Goal: Task Accomplishment & Management: Use online tool/utility

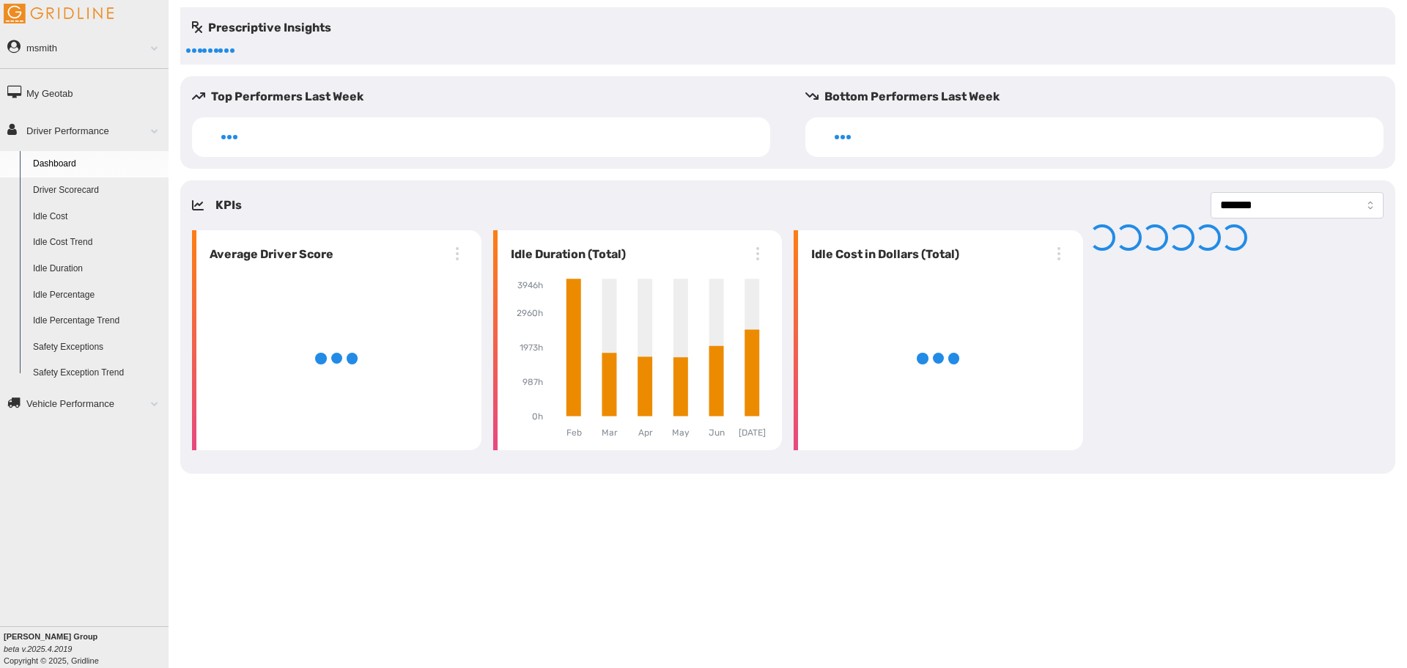
select select "**********"
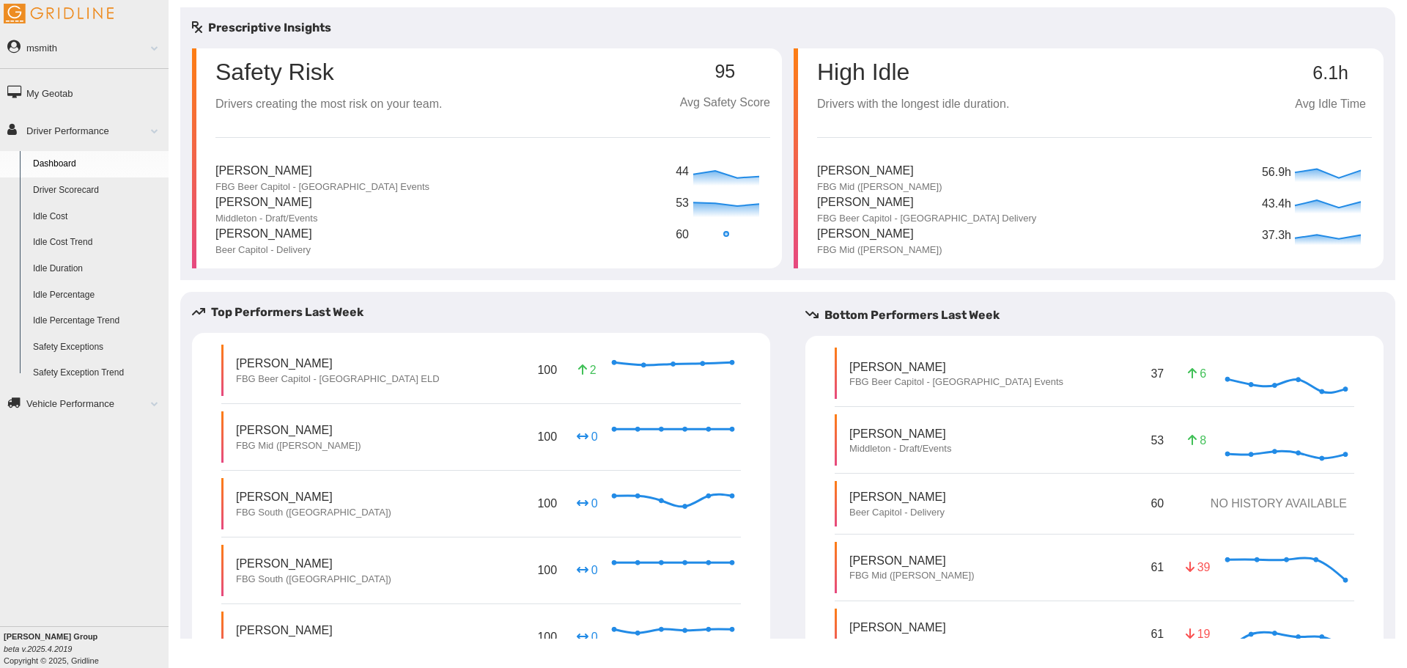
click at [77, 335] on link "Safety Exceptions" at bounding box center [97, 347] width 142 height 26
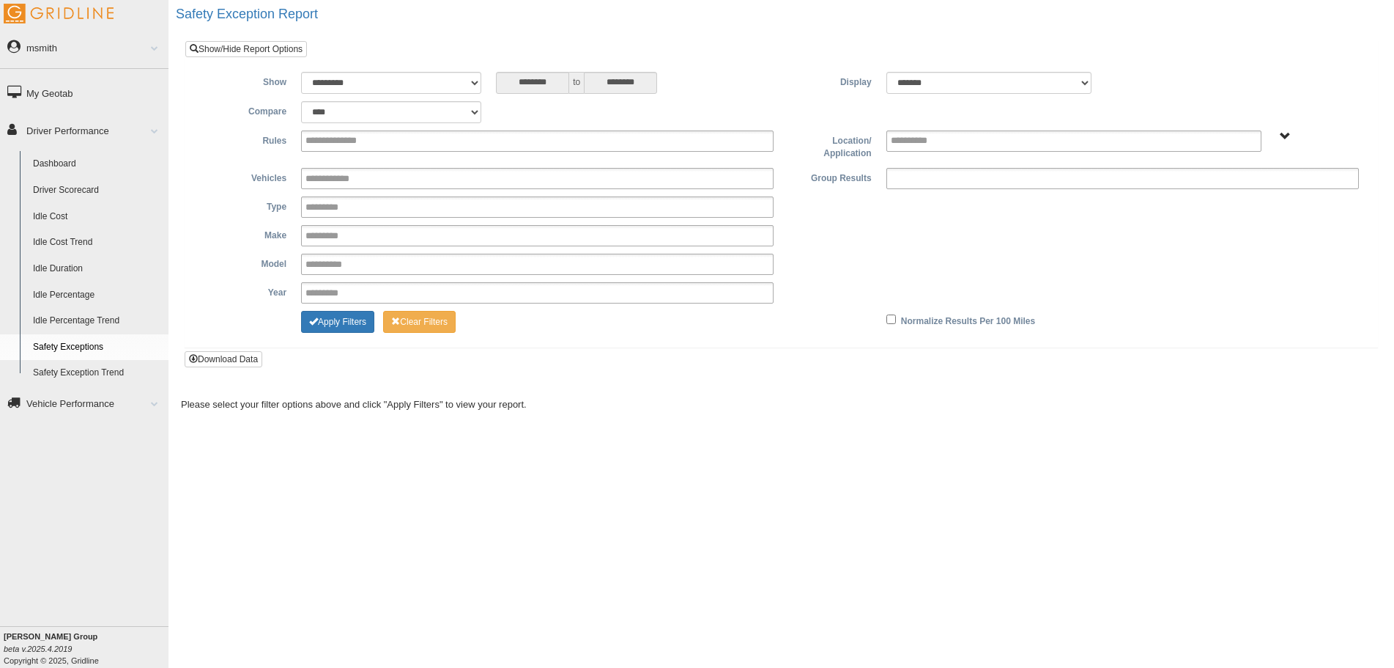
click at [939, 176] on input "text" at bounding box center [955, 178] width 128 height 18
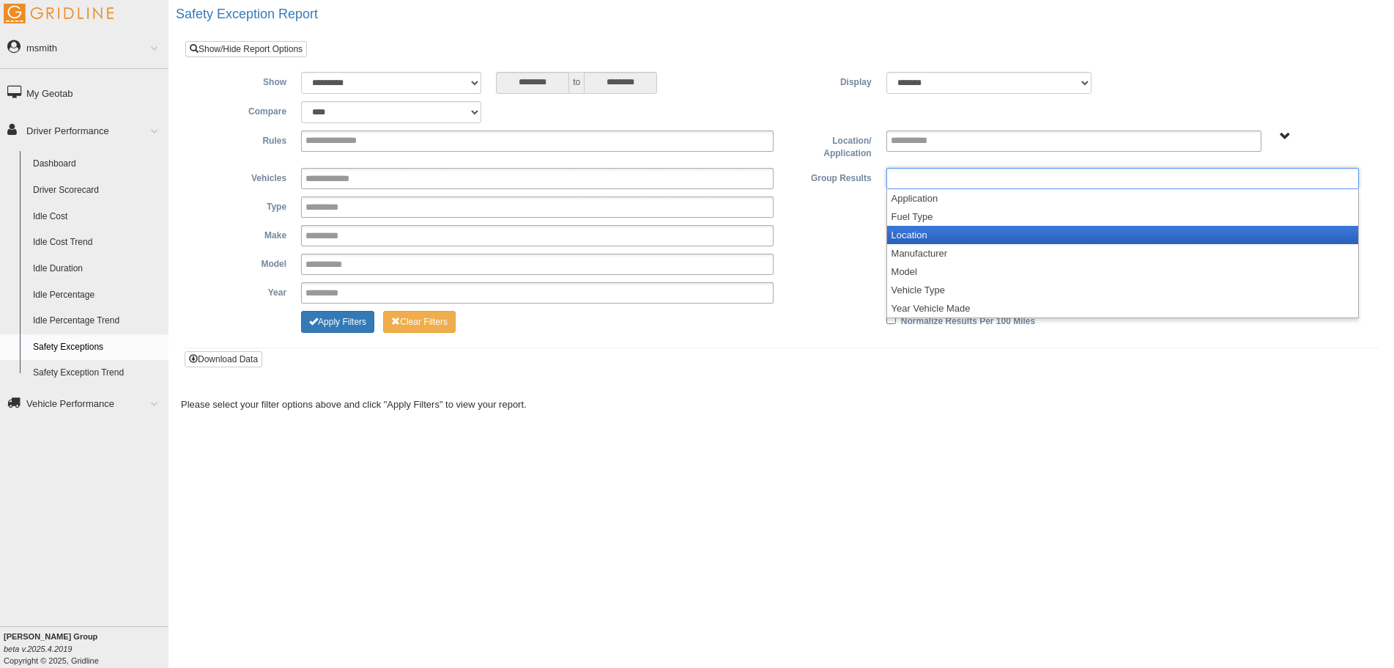
click at [953, 231] on li "Location" at bounding box center [1122, 235] width 471 height 18
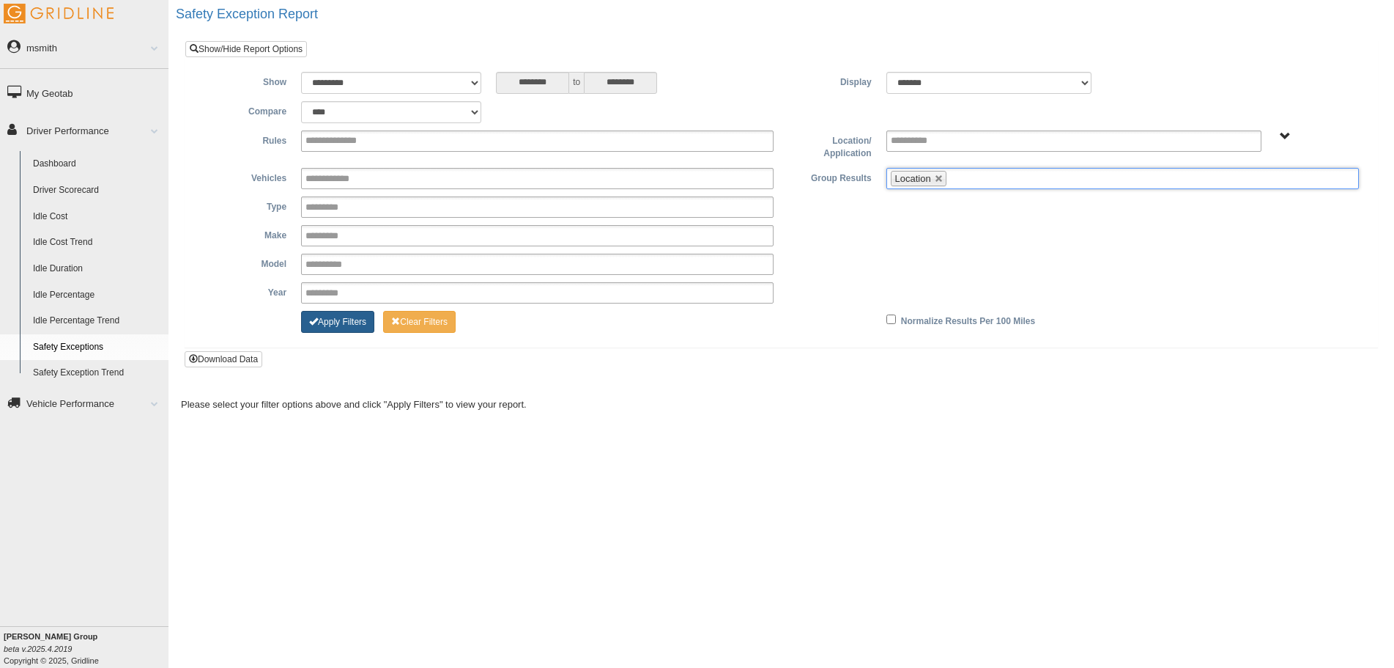
click at [322, 314] on button "Apply Filters" at bounding box center [337, 322] width 73 height 22
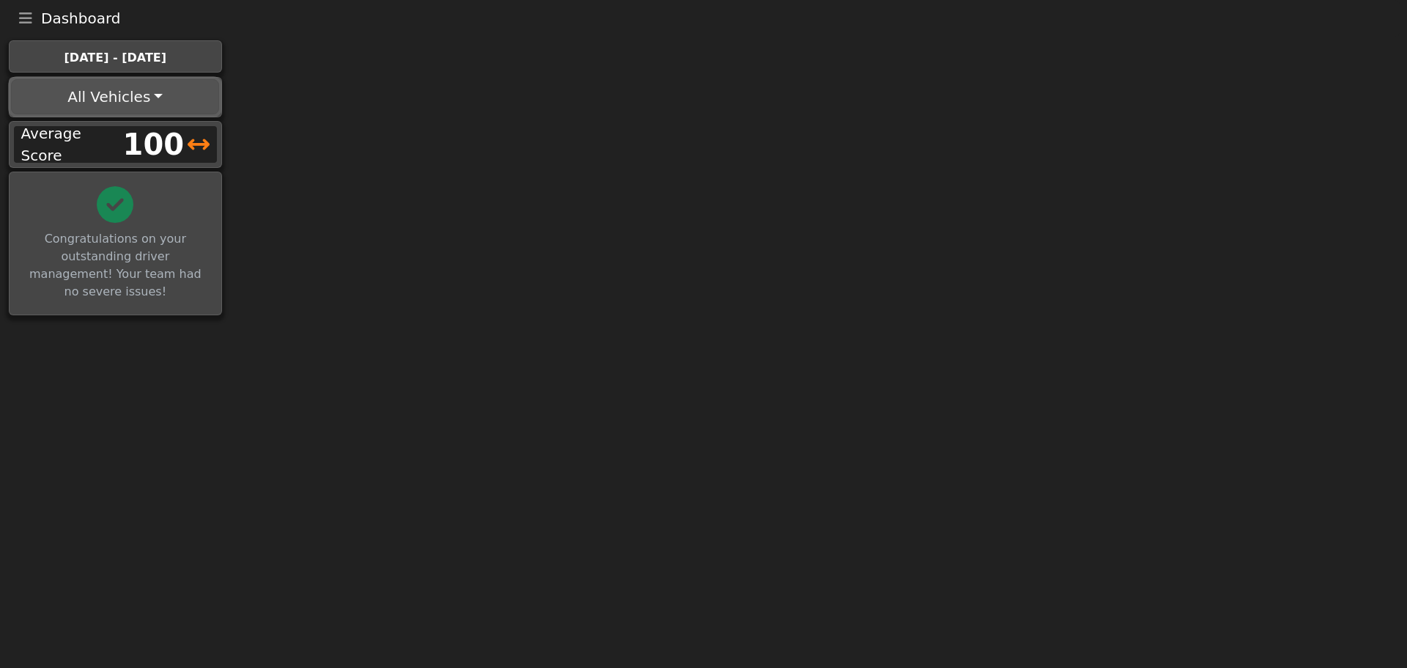
click at [141, 79] on button "All Vehicles" at bounding box center [115, 96] width 208 height 35
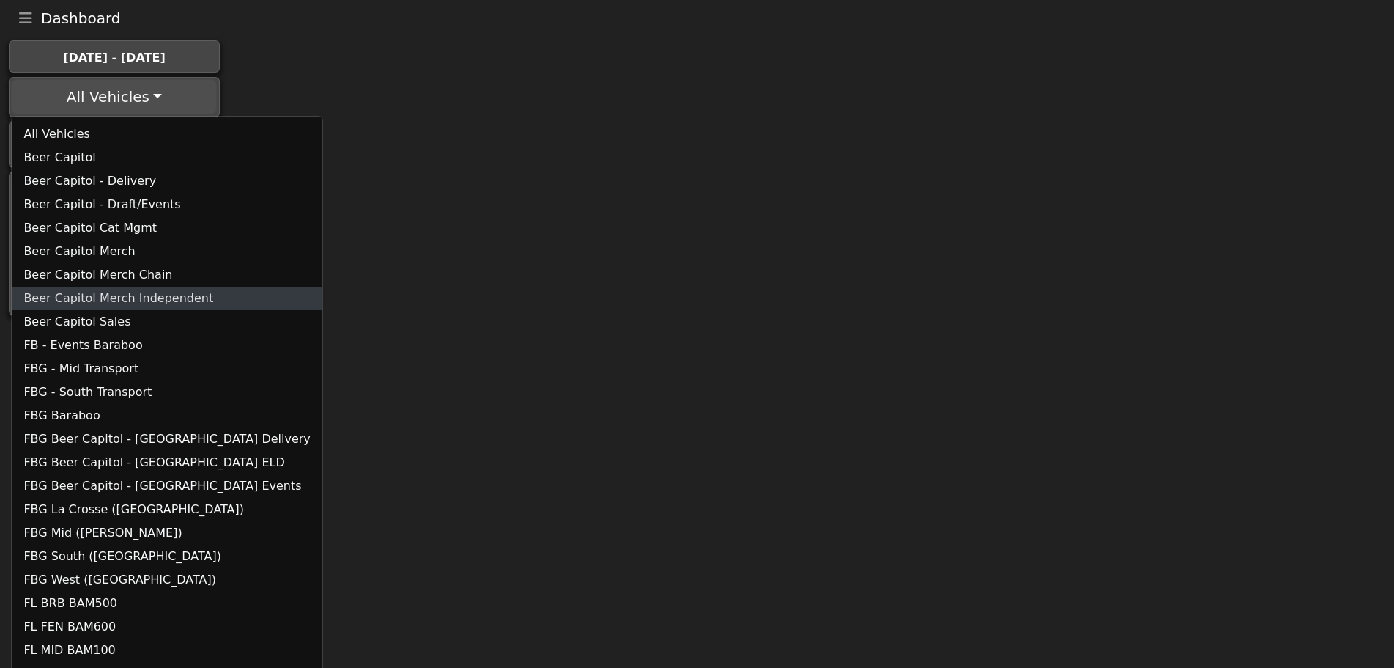
click at [153, 302] on link "Beer Capitol Merch Independent" at bounding box center [167, 297] width 310 height 23
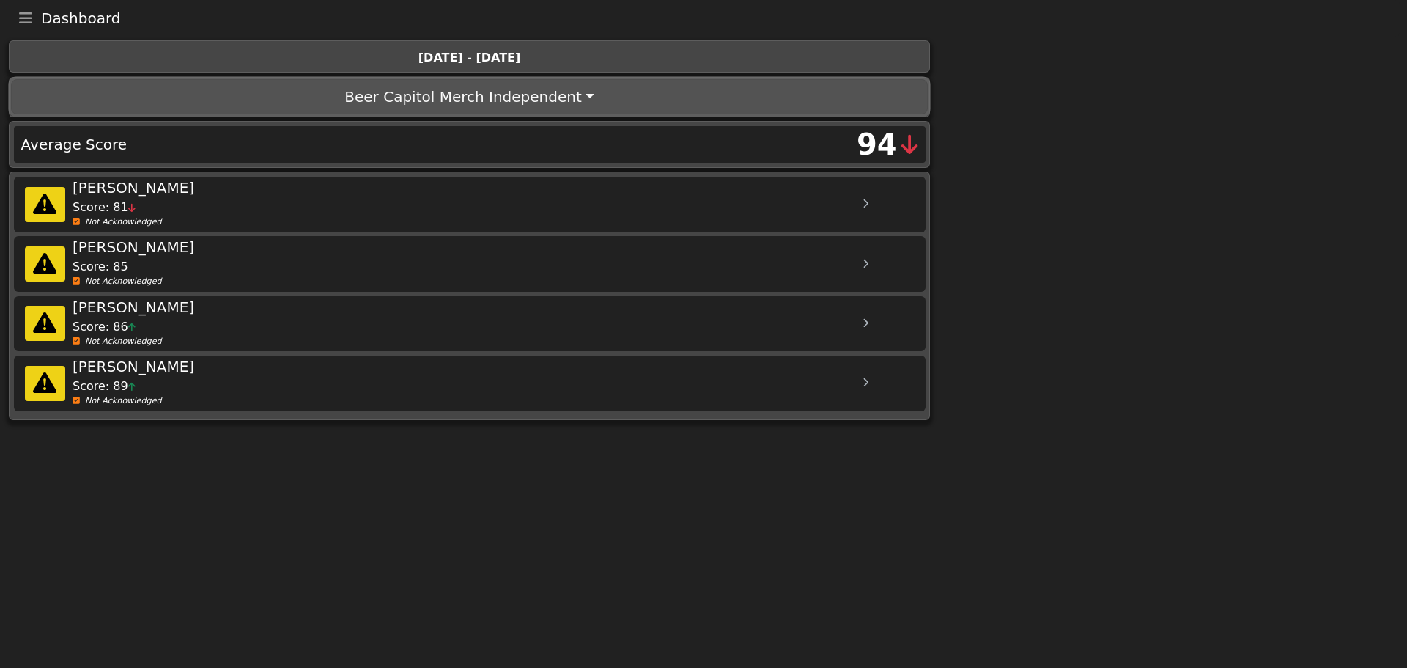
click at [487, 97] on button "Beer Capitol Merch Independent" at bounding box center [469, 96] width 916 height 35
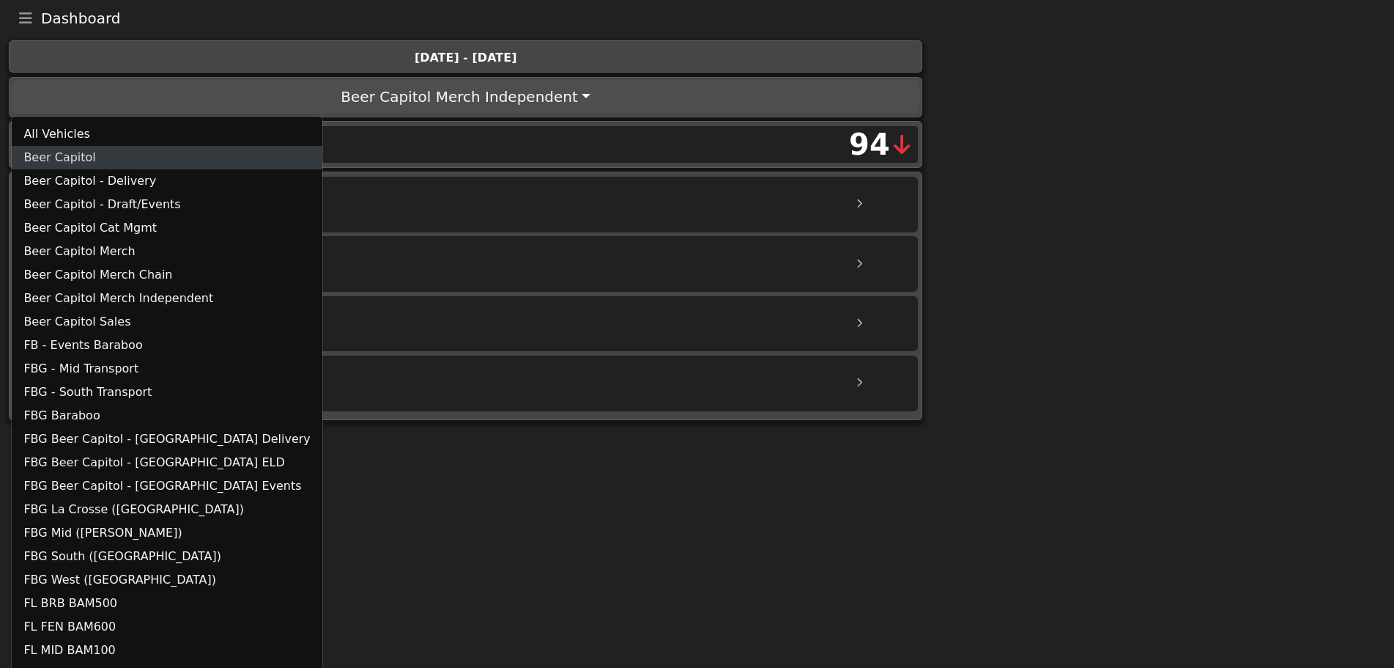
click at [80, 152] on link "Beer Capitol" at bounding box center [167, 157] width 310 height 23
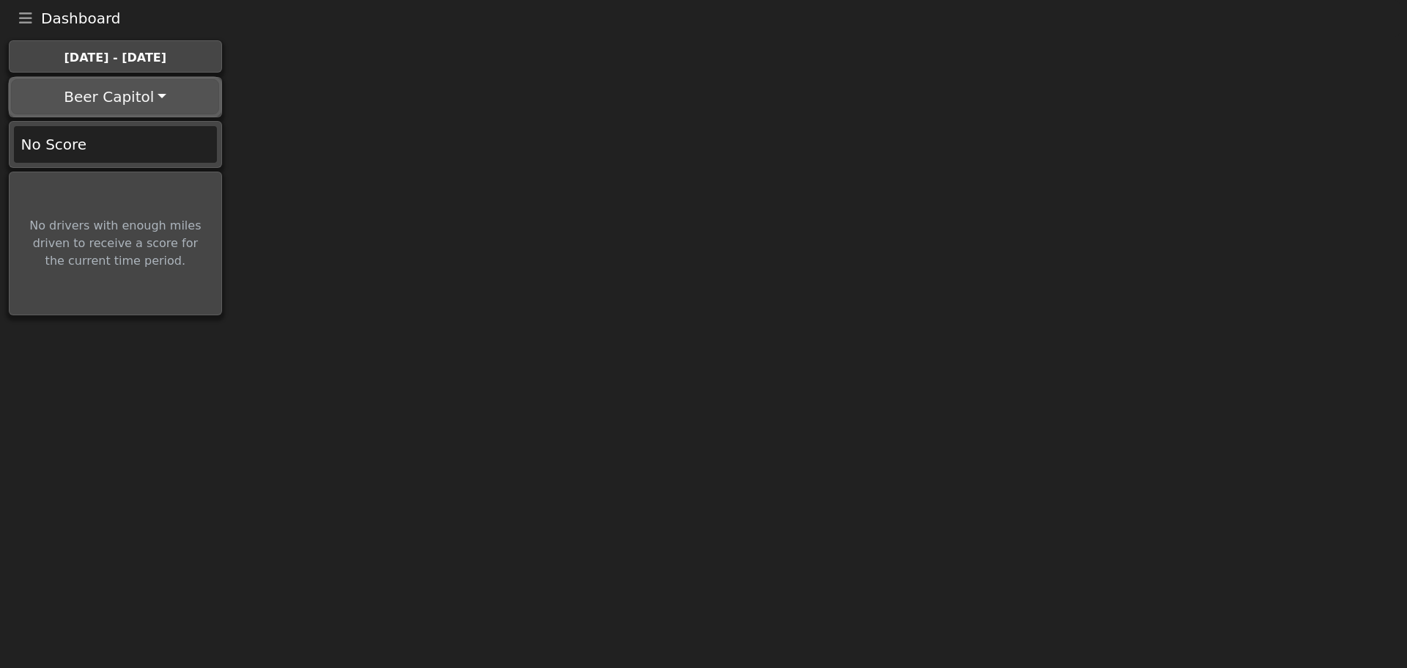
click at [108, 92] on button "Beer Capitol" at bounding box center [115, 96] width 208 height 35
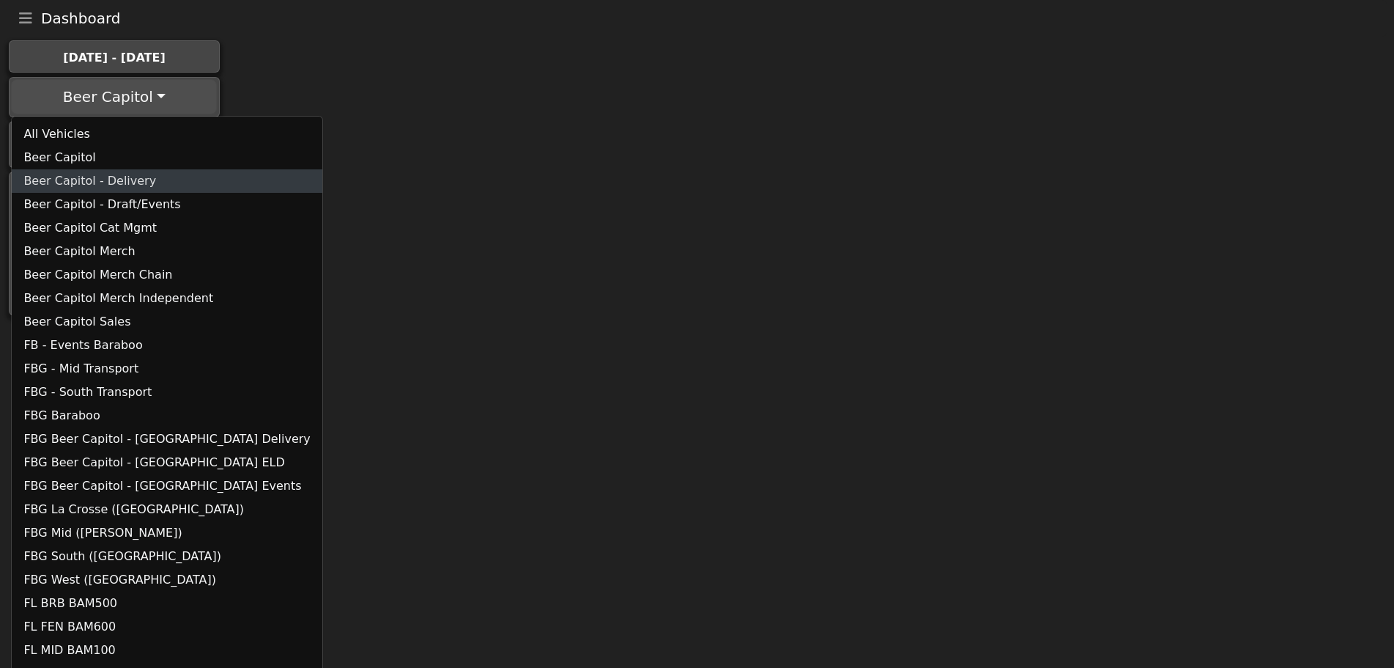
click at [116, 183] on link "Beer Capitol - Delivery" at bounding box center [167, 180] width 310 height 23
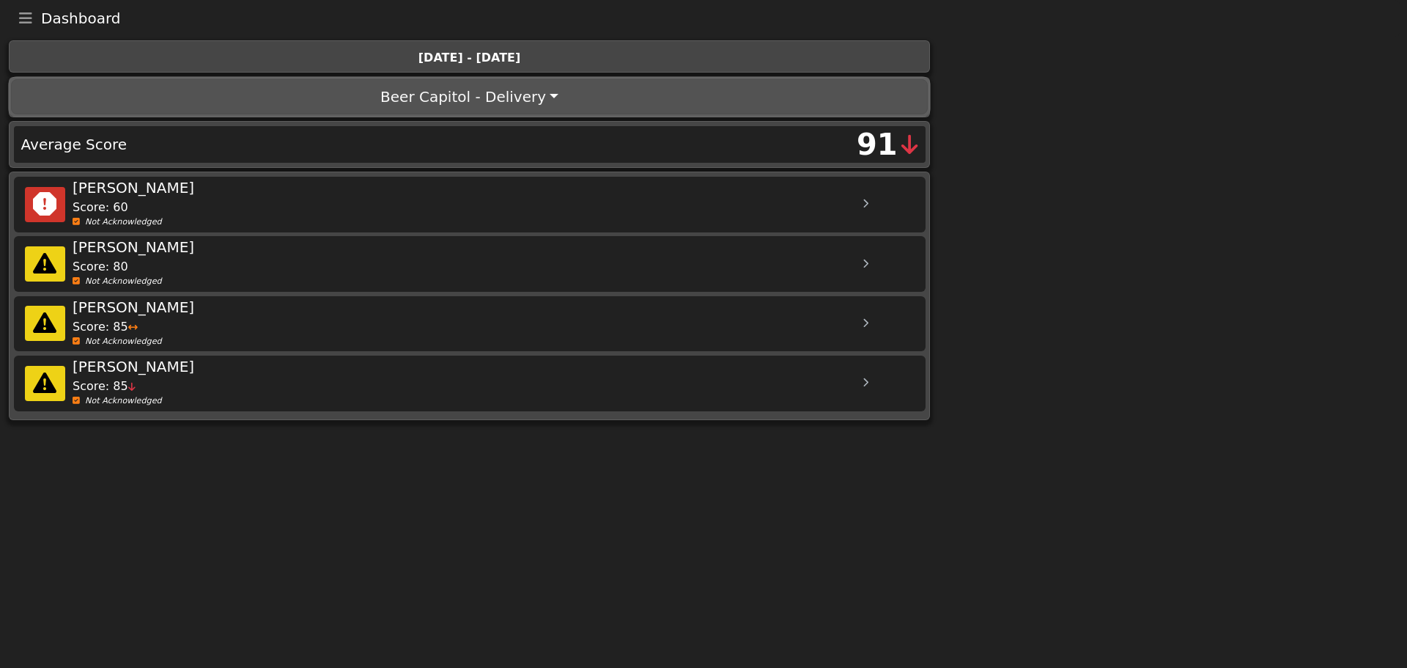
click at [447, 95] on button "Beer Capitol - Delivery" at bounding box center [469, 96] width 916 height 35
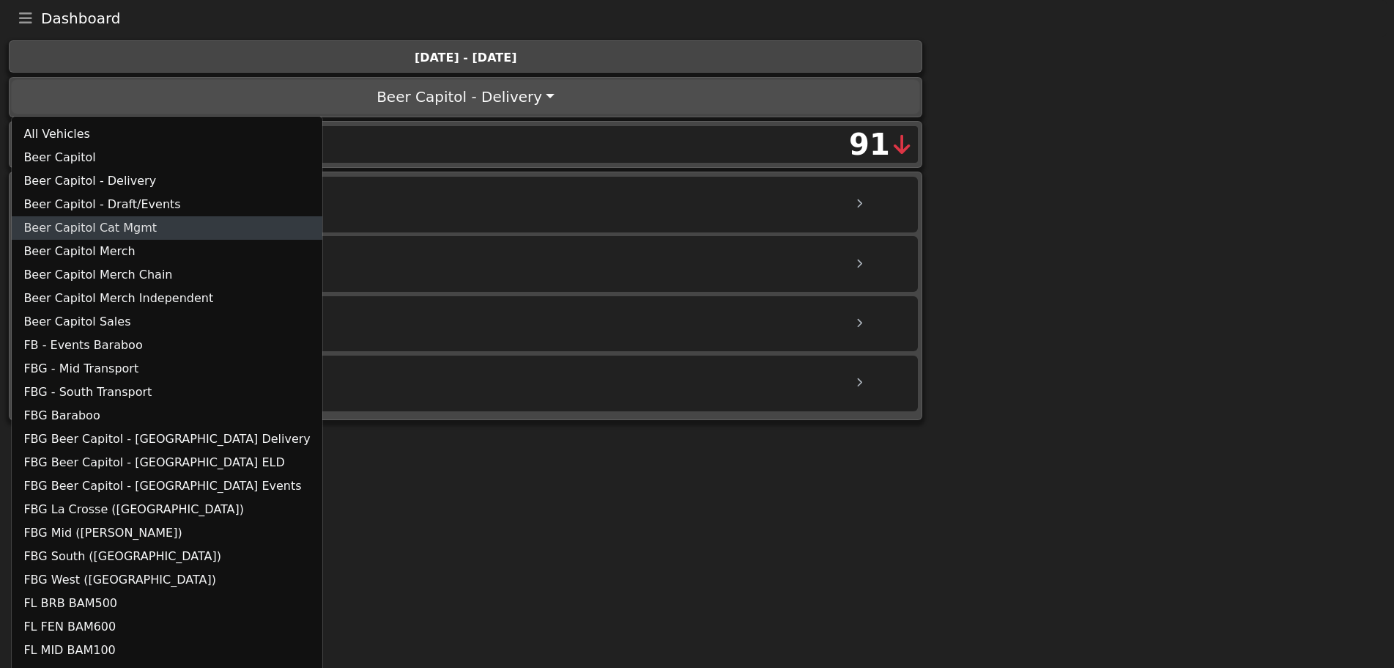
click at [149, 220] on link "Beer Capitol Cat Mgmt" at bounding box center [167, 227] width 310 height 23
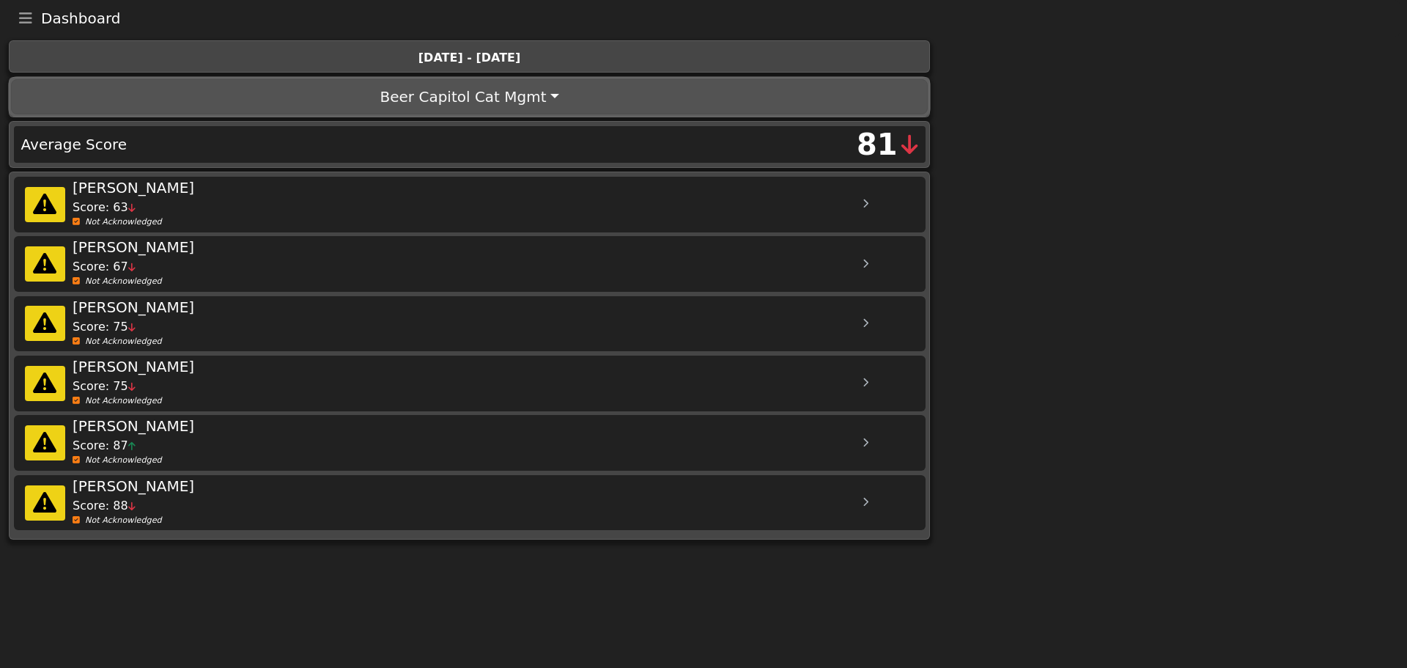
click at [474, 107] on button "Beer Capitol Cat Mgmt" at bounding box center [469, 96] width 916 height 35
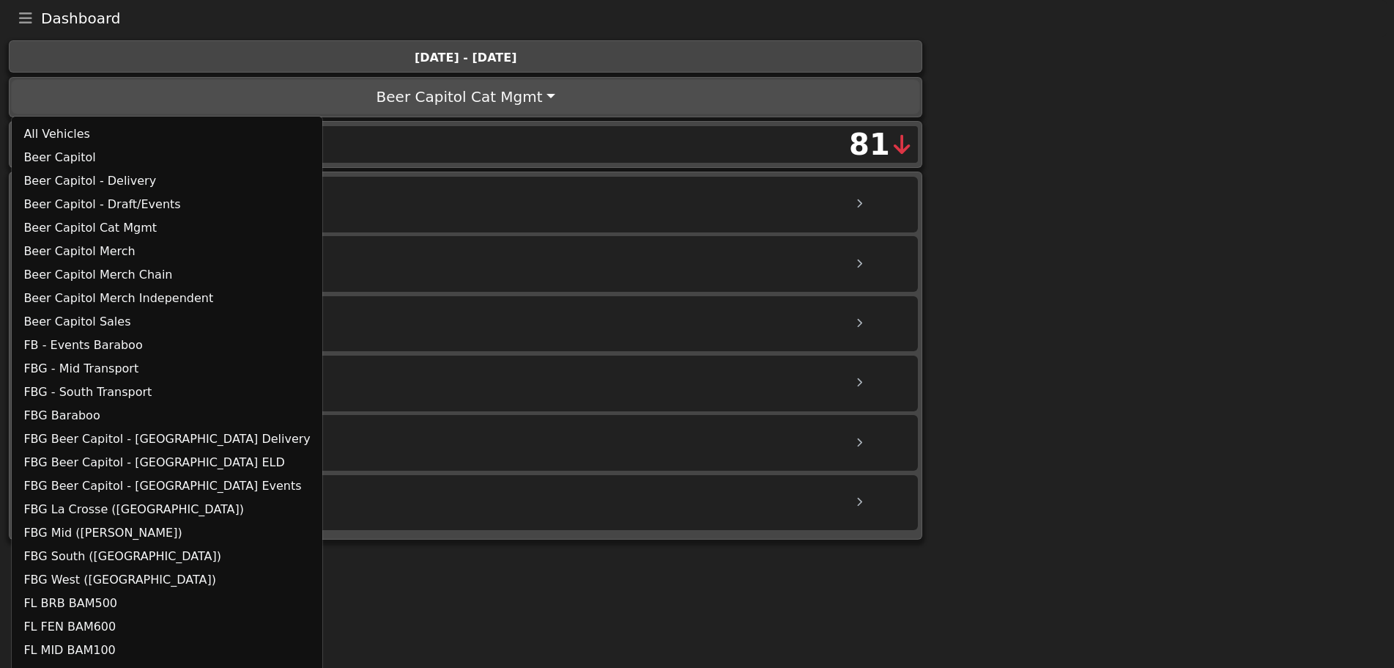
click at [23, 14] on icon "Toggle navigation" at bounding box center [25, 18] width 13 height 15
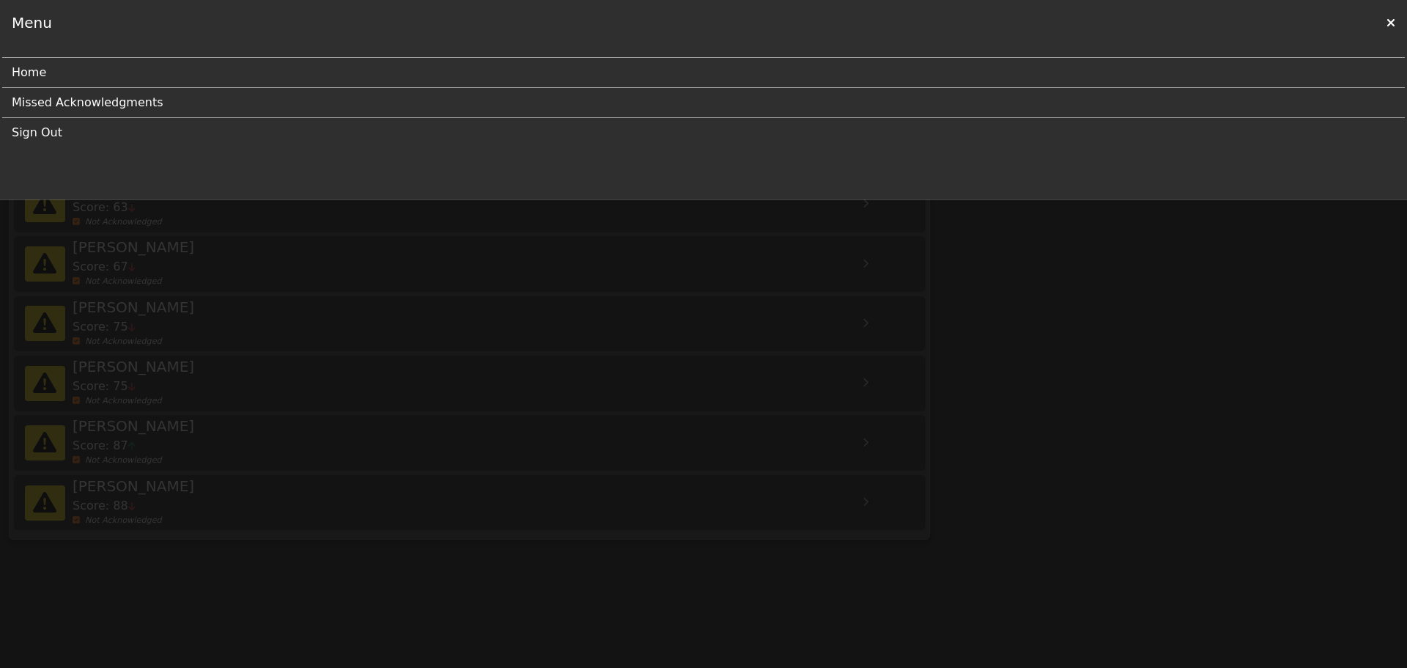
click at [52, 100] on link "Missed Acknowledgments" at bounding box center [698, 102] width 1372 height 29
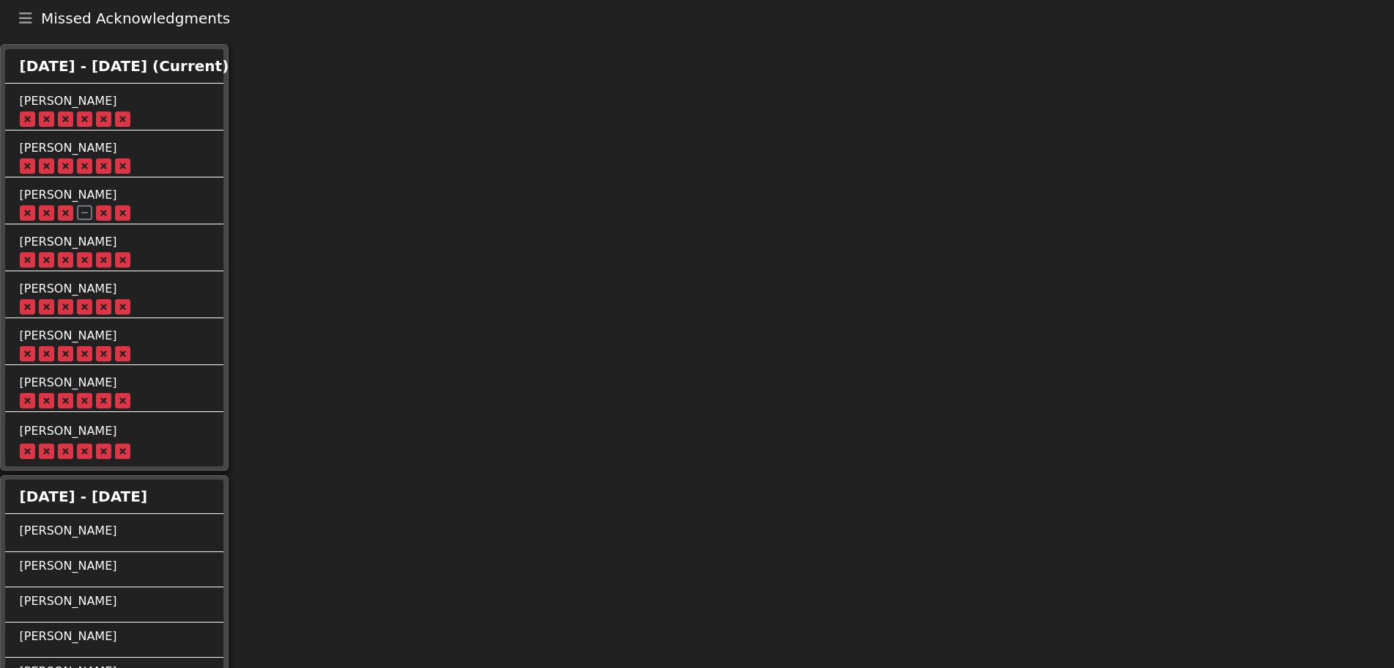
click at [34, 24] on button "Toggle navigation" at bounding box center [25, 18] width 31 height 21
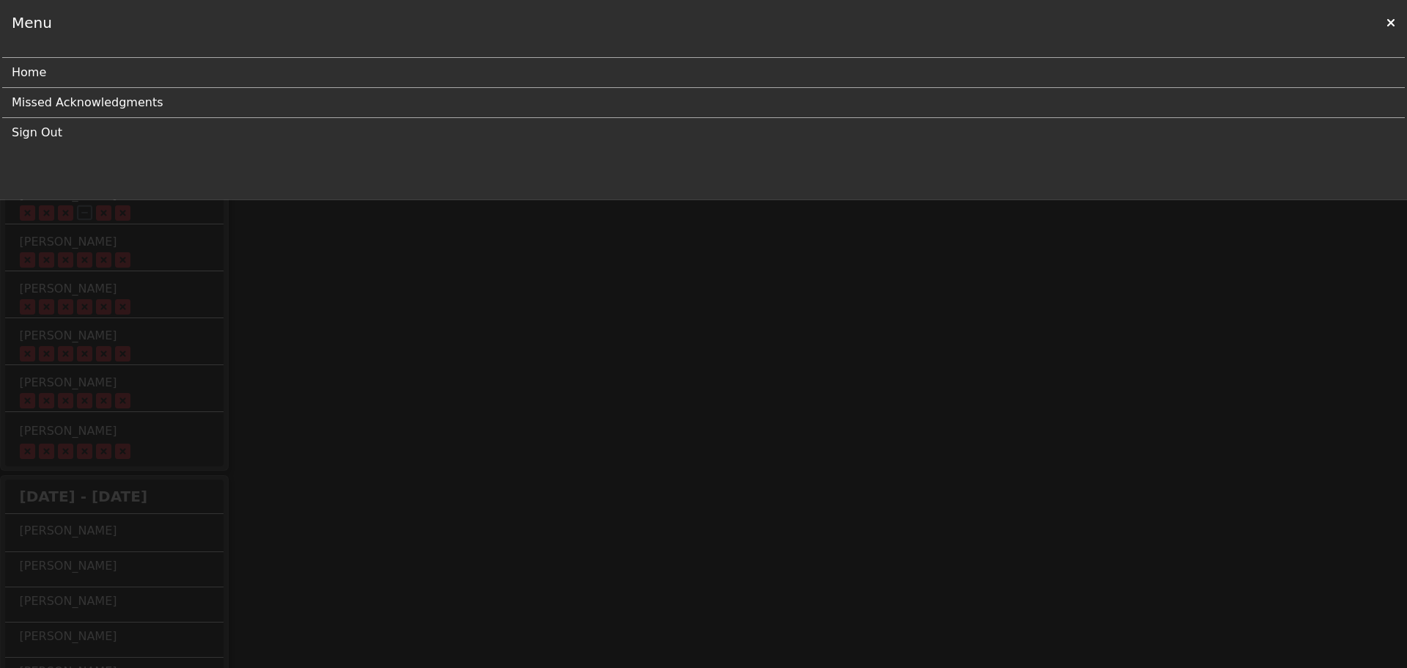
click at [36, 71] on link "Home" at bounding box center [698, 72] width 1372 height 29
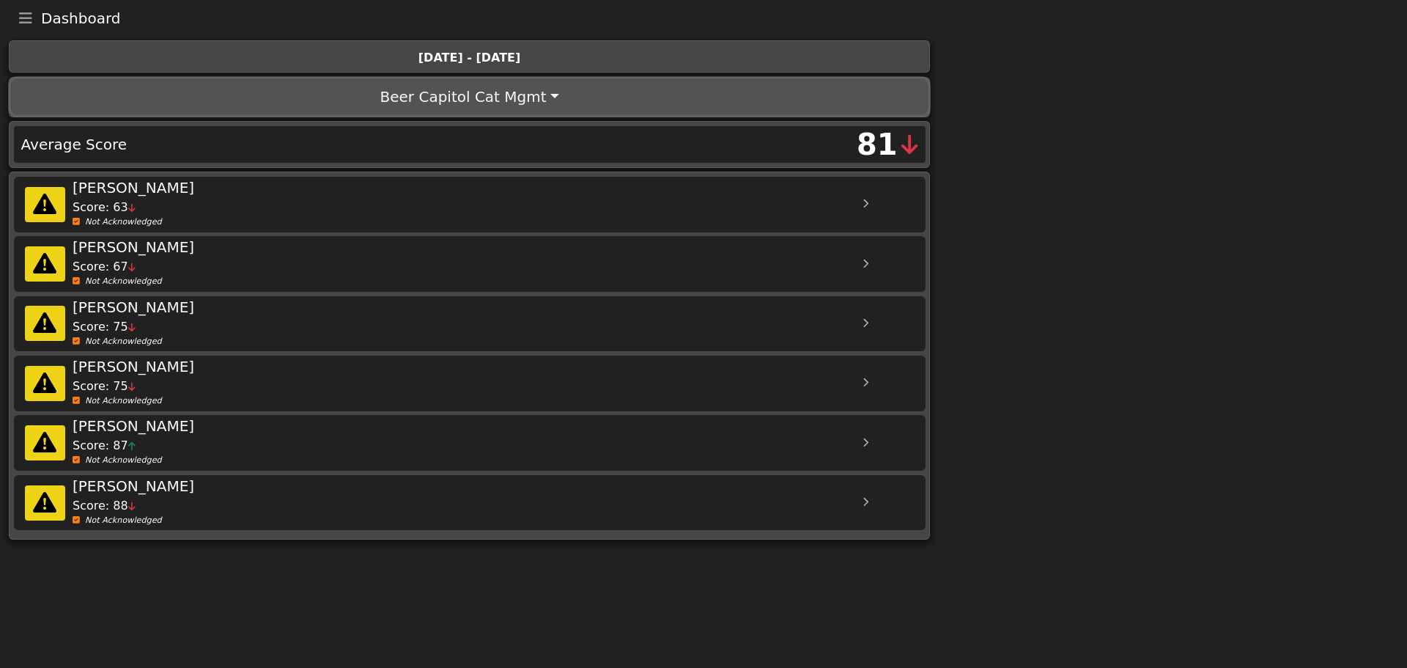
click at [408, 111] on button "Beer Capitol Cat Mgmt" at bounding box center [469, 96] width 916 height 35
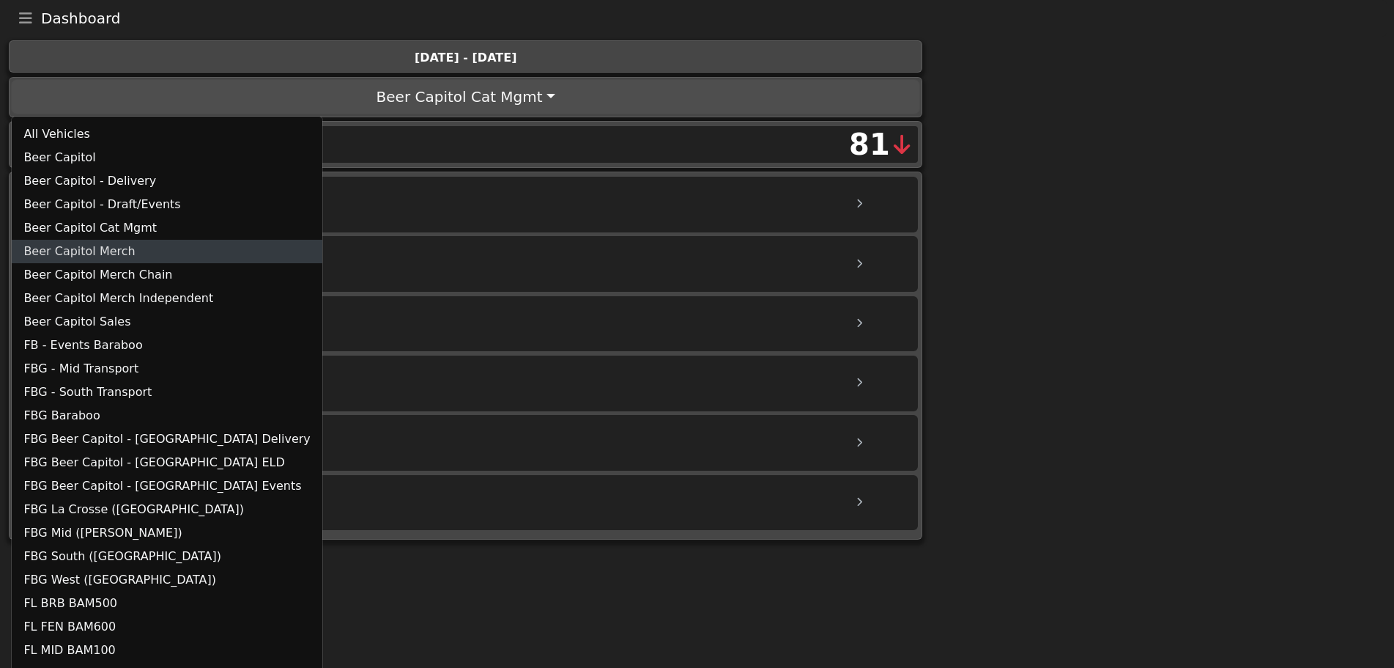
click at [114, 252] on link "Beer Capitol Merch" at bounding box center [167, 251] width 310 height 23
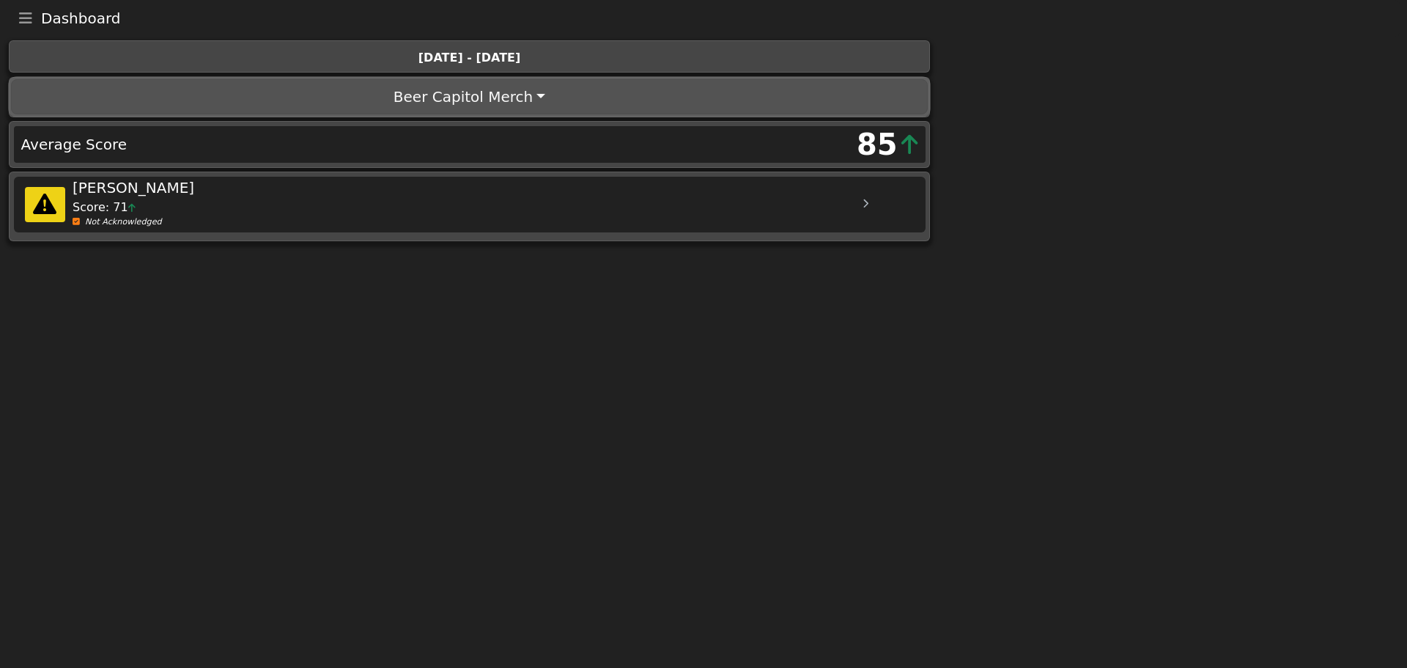
click at [424, 98] on button "Beer Capitol Merch" at bounding box center [469, 96] width 916 height 35
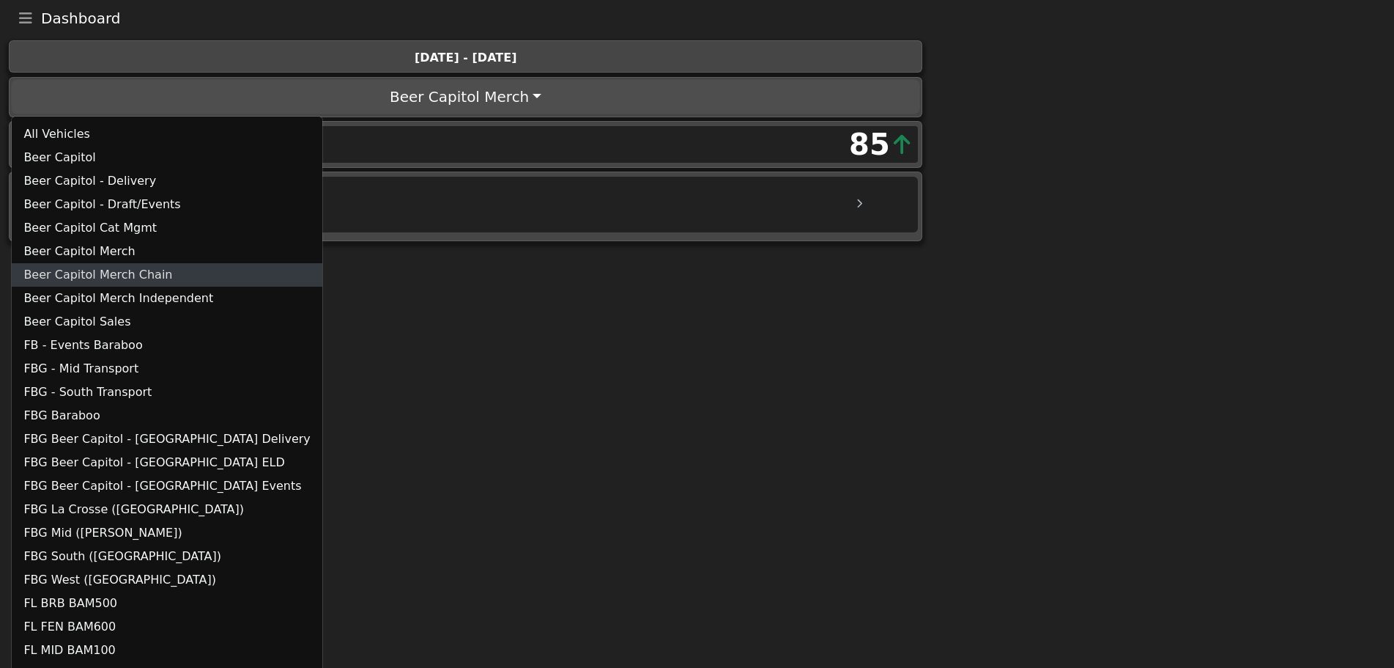
click at [141, 266] on link "Beer Capitol Merch Chain" at bounding box center [167, 274] width 310 height 23
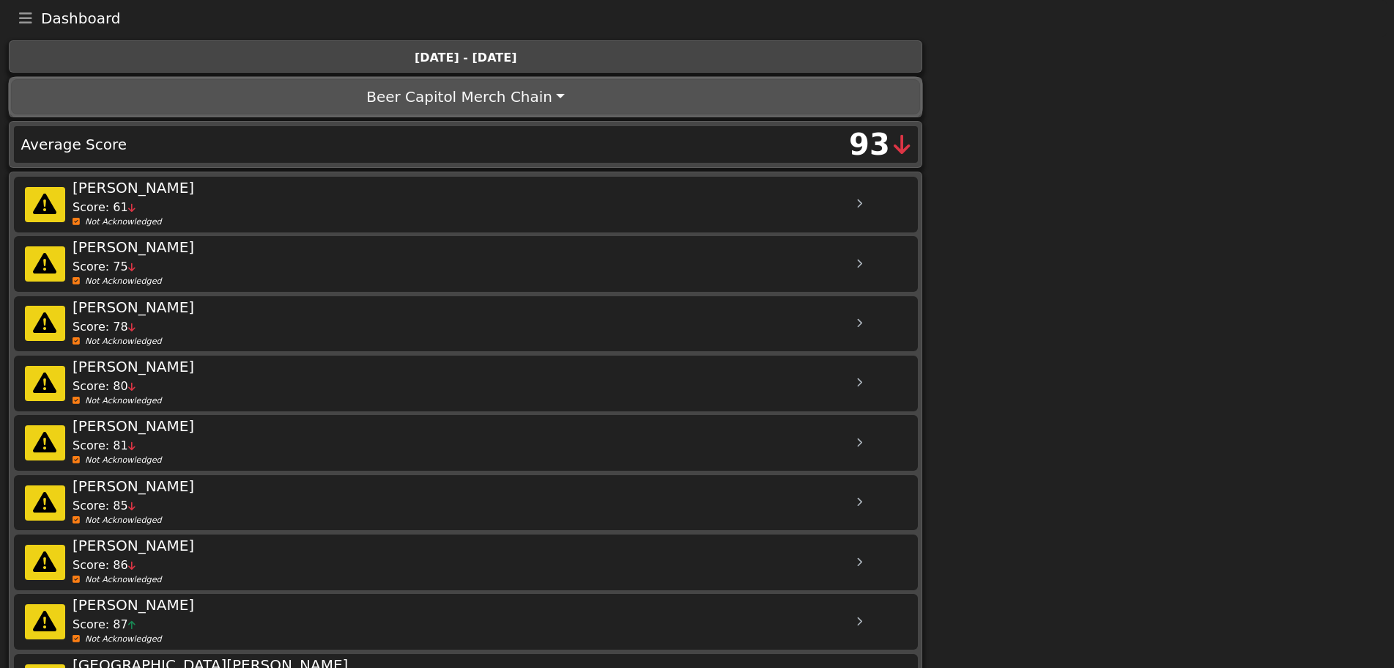
click at [508, 92] on button "Beer Capitol Merch Chain" at bounding box center [465, 96] width 909 height 35
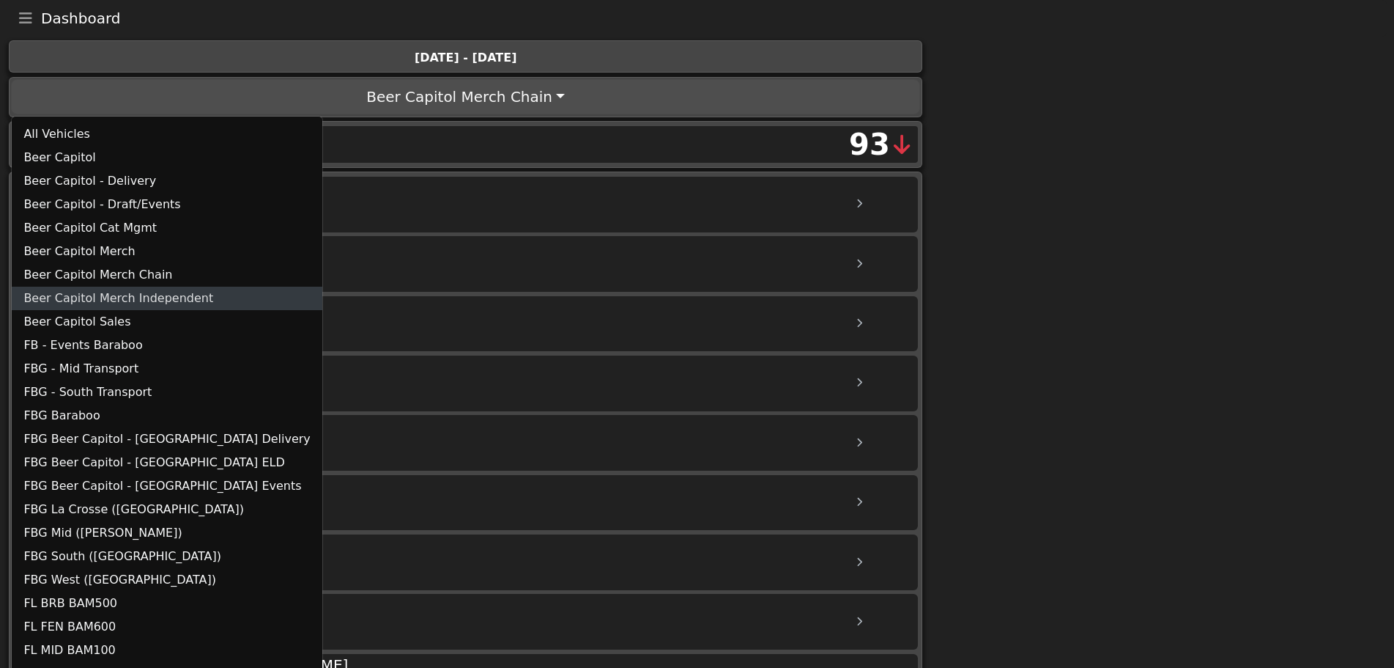
click at [147, 291] on link "Beer Capitol Merch Independent" at bounding box center [167, 297] width 310 height 23
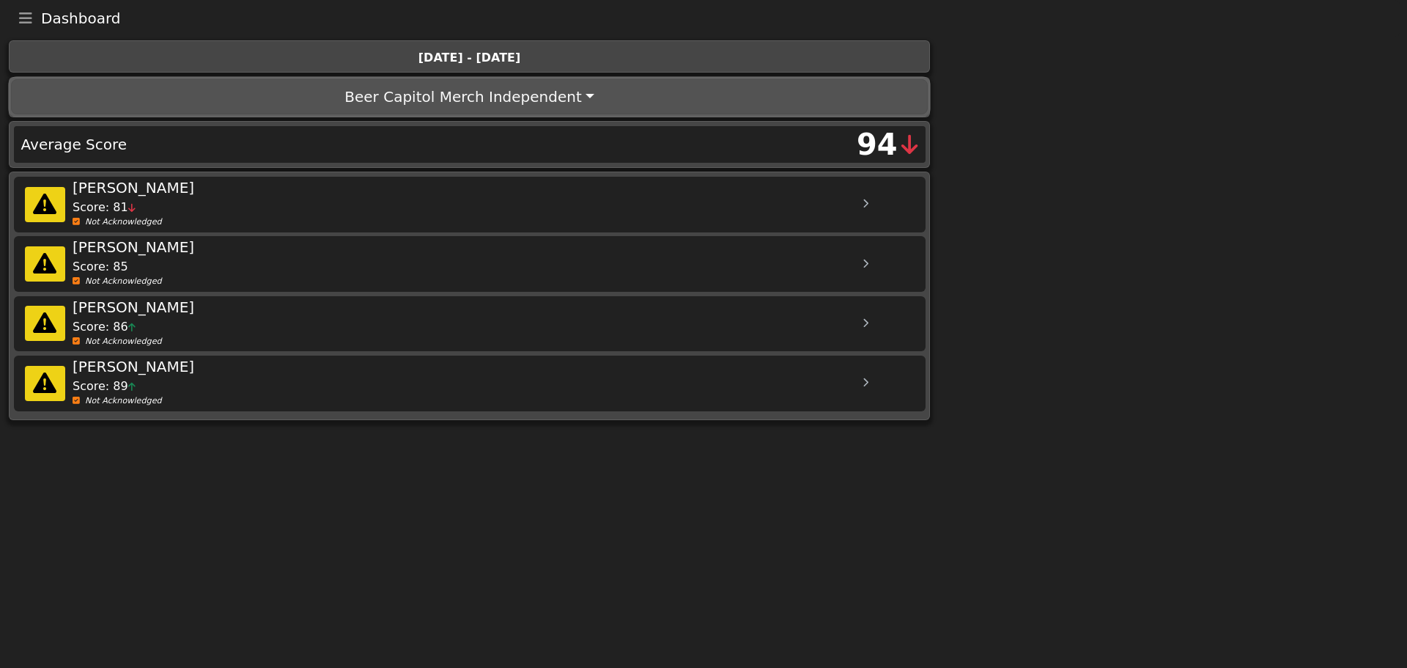
click at [466, 100] on button "Beer Capitol Merch Independent" at bounding box center [469, 96] width 916 height 35
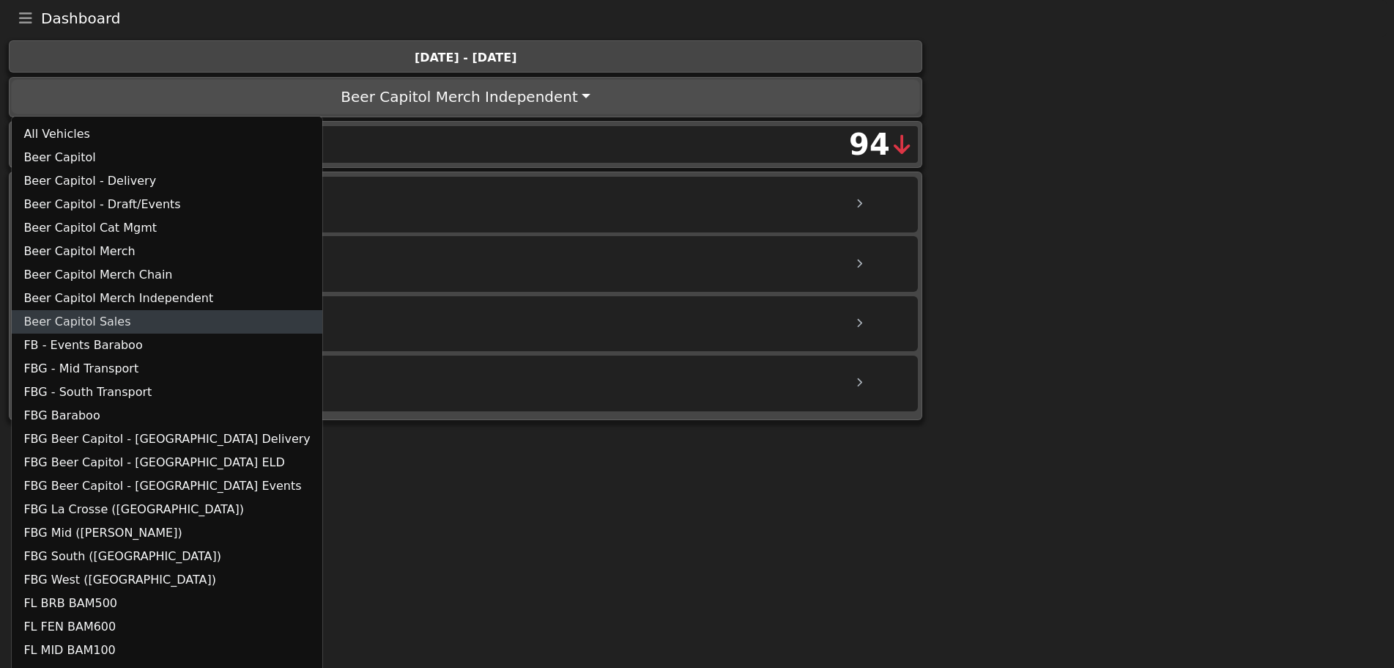
click at [100, 313] on link "Beer Capitol Sales" at bounding box center [167, 321] width 310 height 23
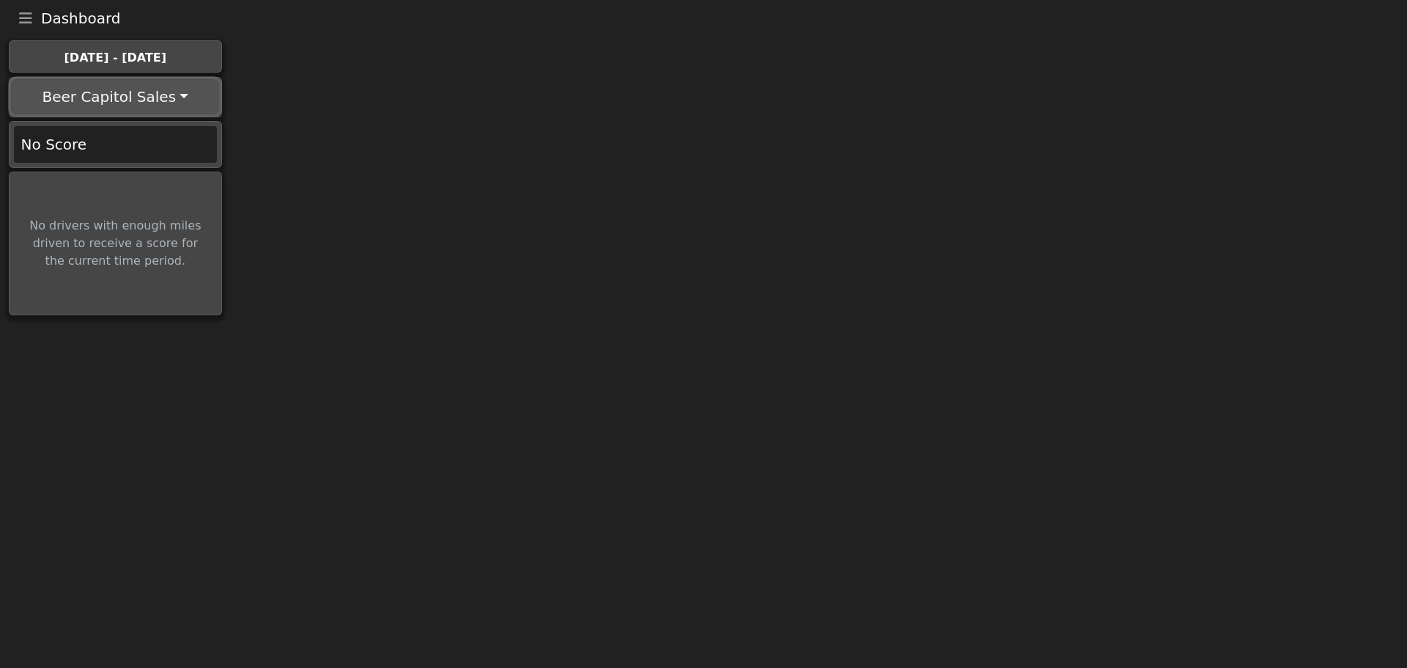
click at [129, 91] on button "Beer Capitol Sales" at bounding box center [115, 96] width 208 height 35
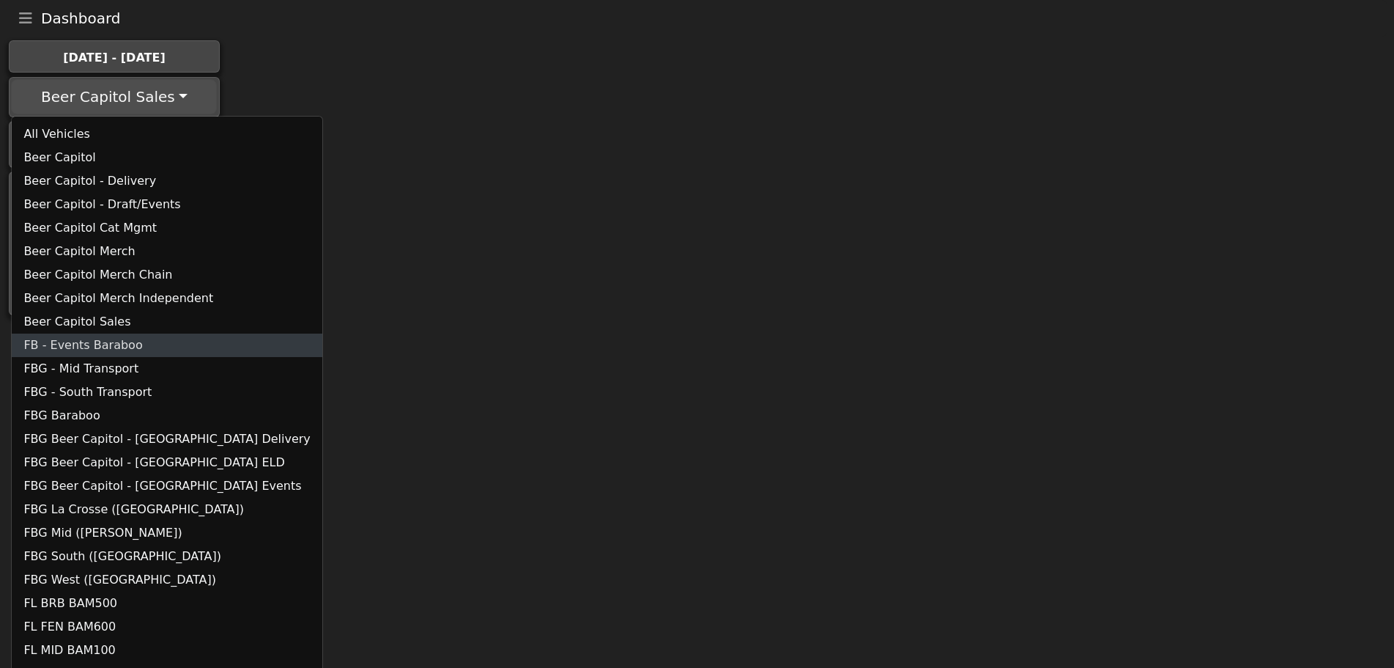
click at [99, 349] on link "FB - Events Baraboo" at bounding box center [167, 344] width 310 height 23
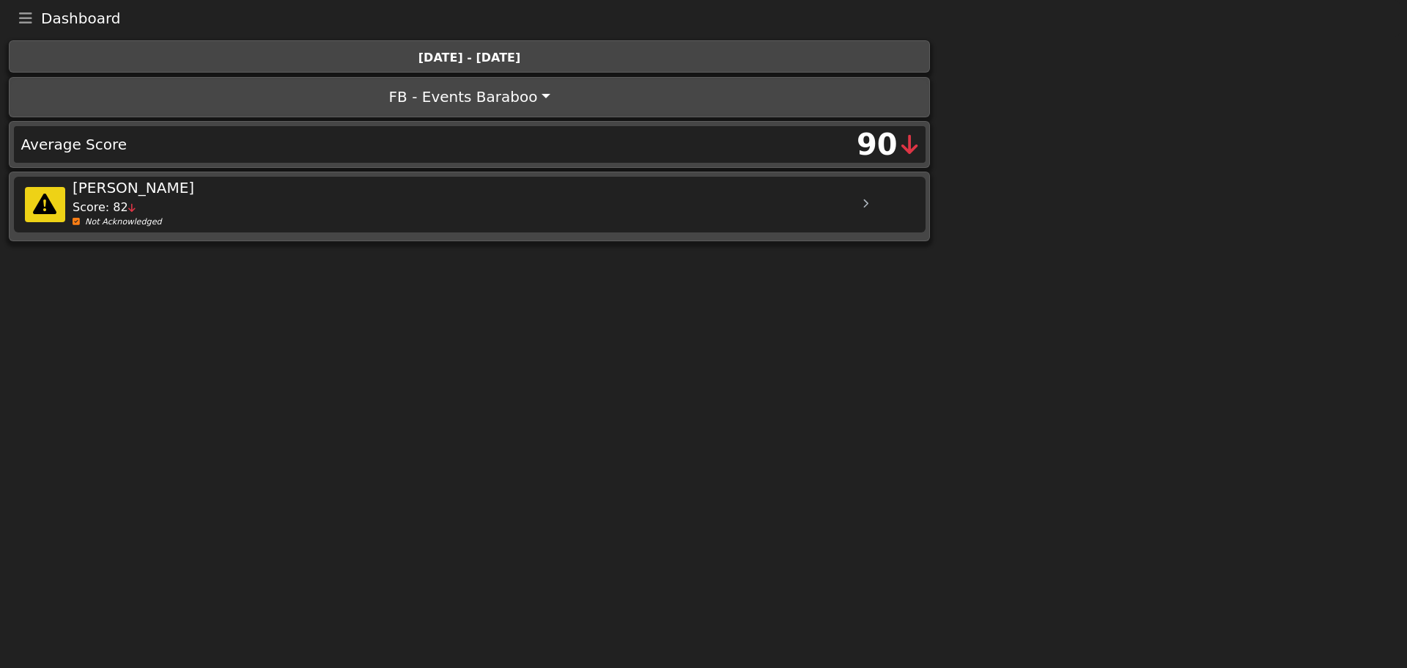
click at [448, 120] on div "FB - Events Baraboo All Vehicles Beer Capitol Beer Capitol - Delivery Beer Capi…" at bounding box center [469, 99] width 939 height 44
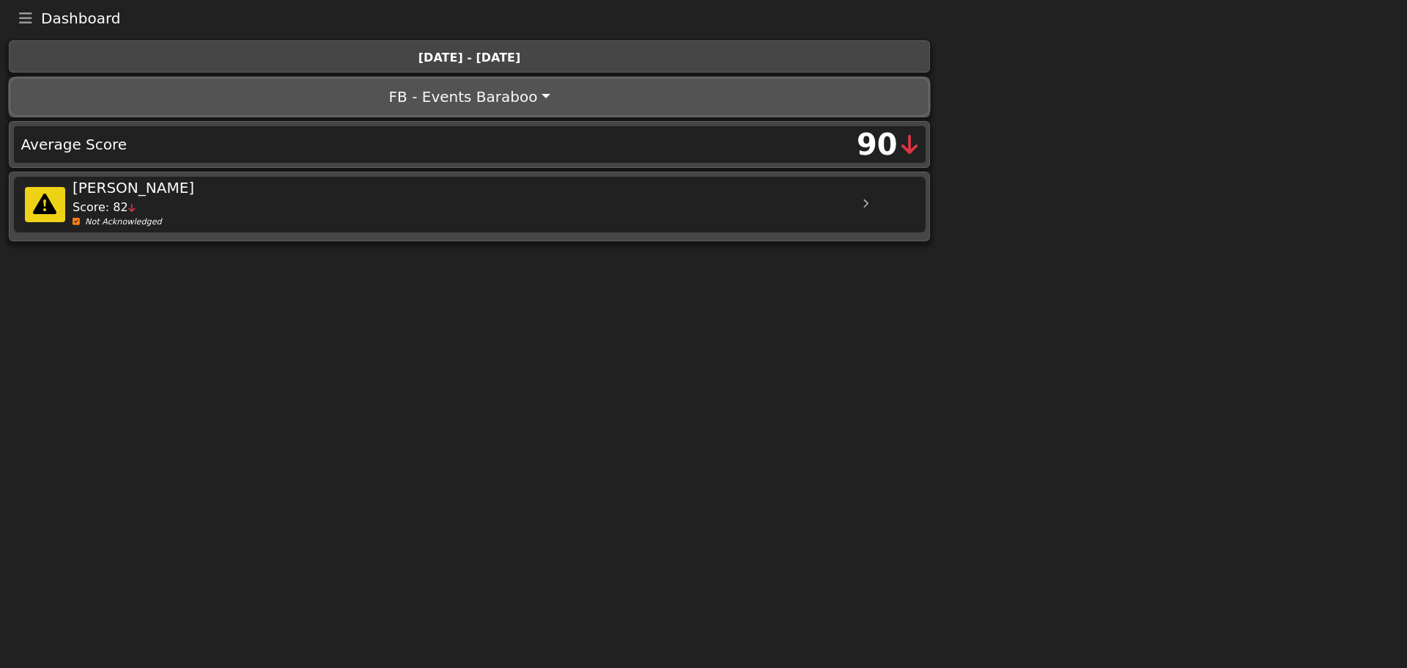
click at [460, 103] on button "FB - Events Baraboo" at bounding box center [469, 96] width 916 height 35
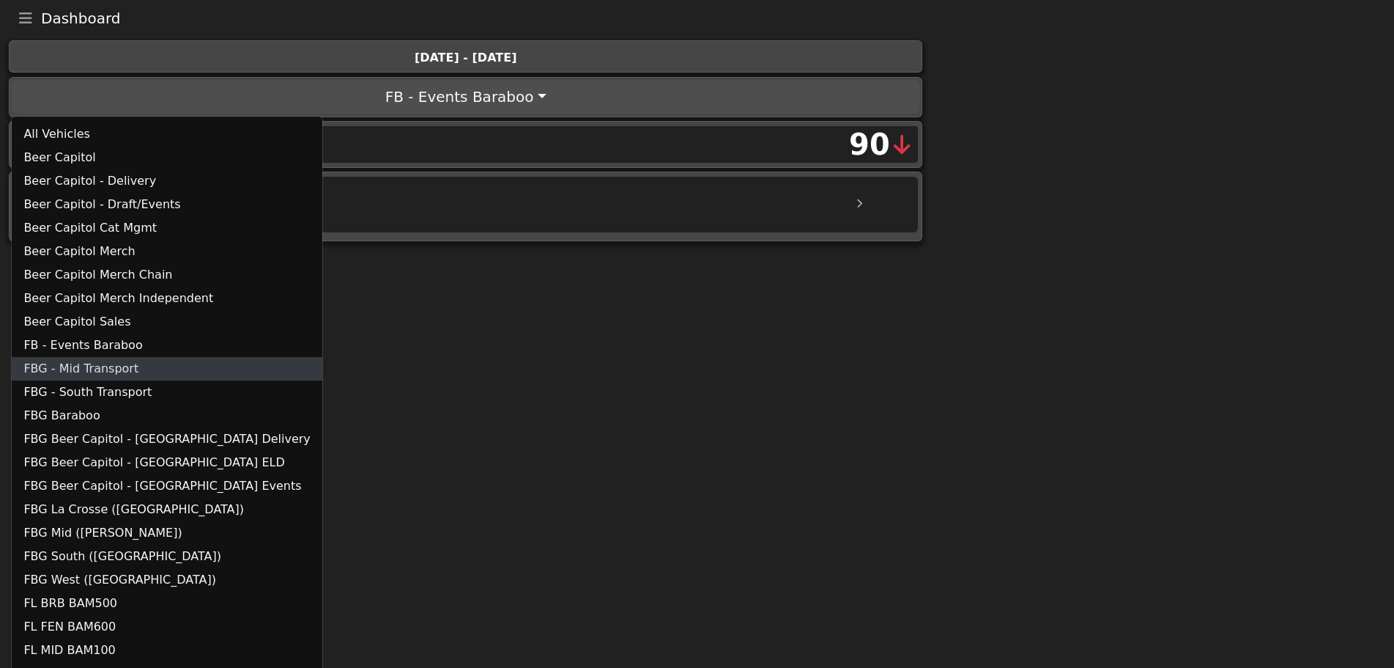
click at [117, 359] on link "FBG - Mid Transport" at bounding box center [167, 368] width 310 height 23
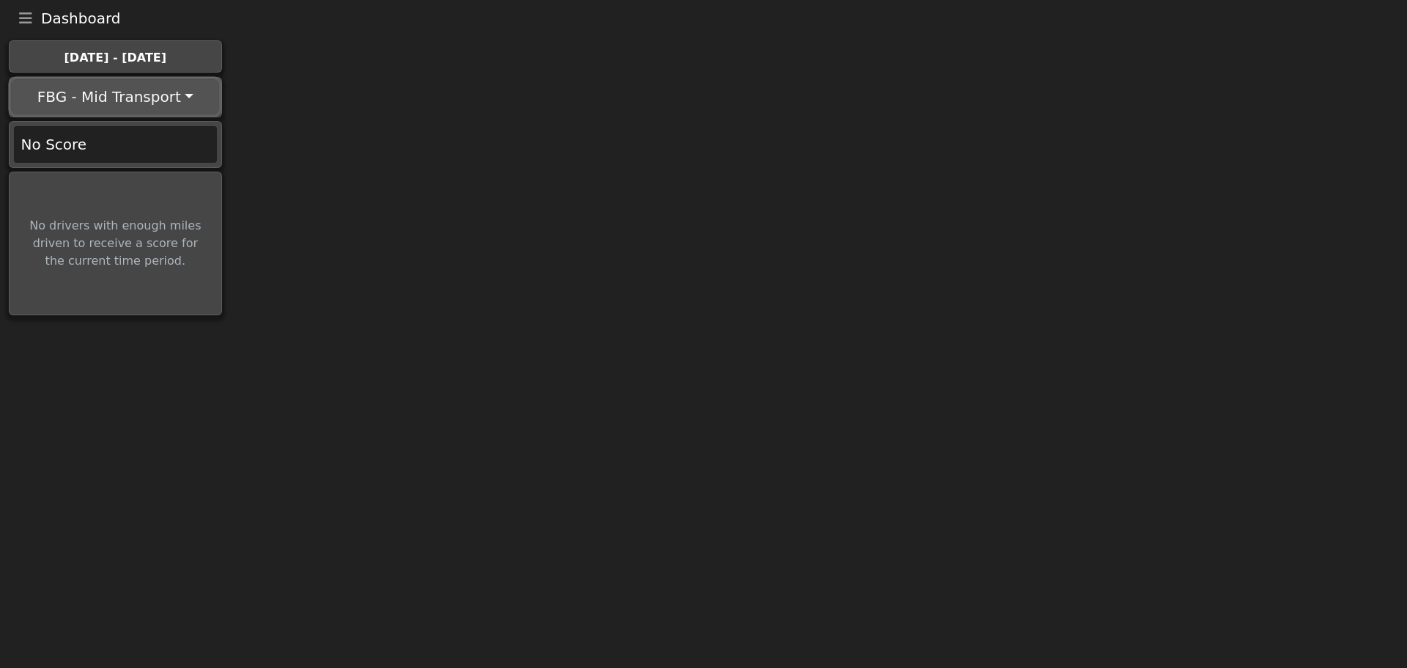
click at [155, 81] on button "FBG - Mid Transport" at bounding box center [115, 96] width 208 height 35
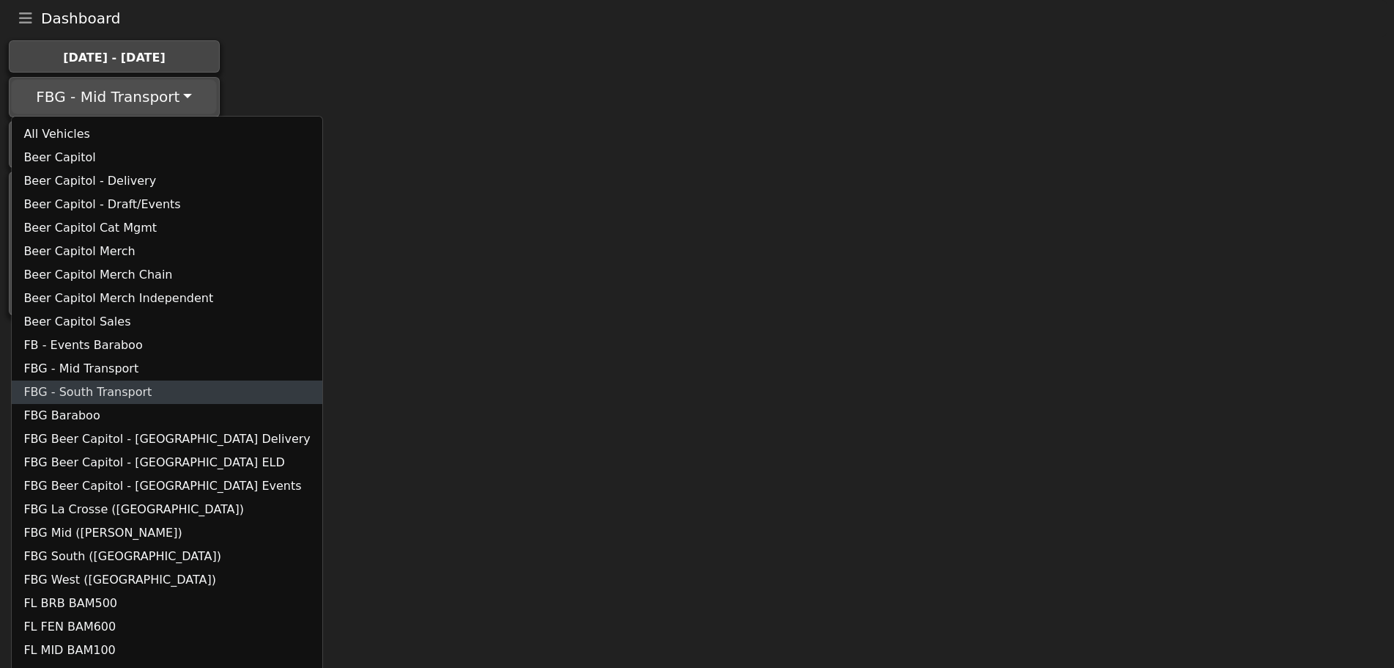
click at [106, 393] on link "FBG - South Transport" at bounding box center [167, 391] width 310 height 23
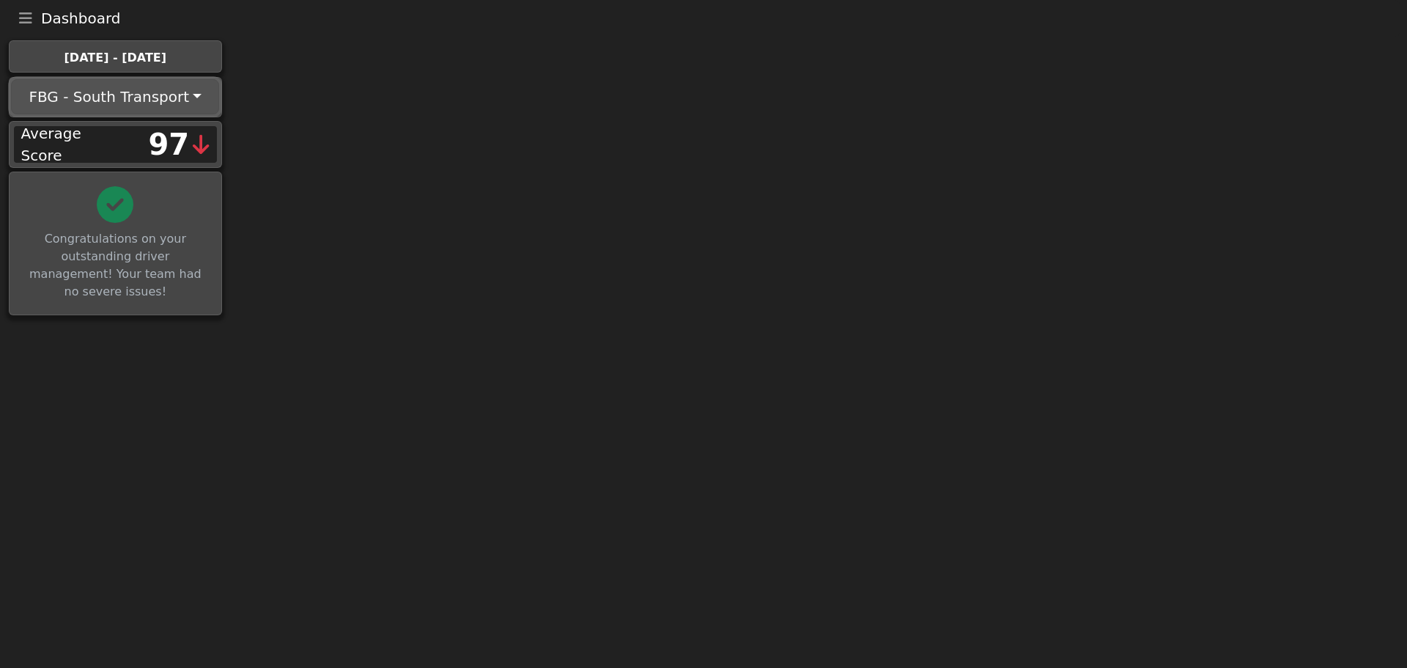
click at [160, 112] on button "FBG - South Transport" at bounding box center [115, 96] width 208 height 35
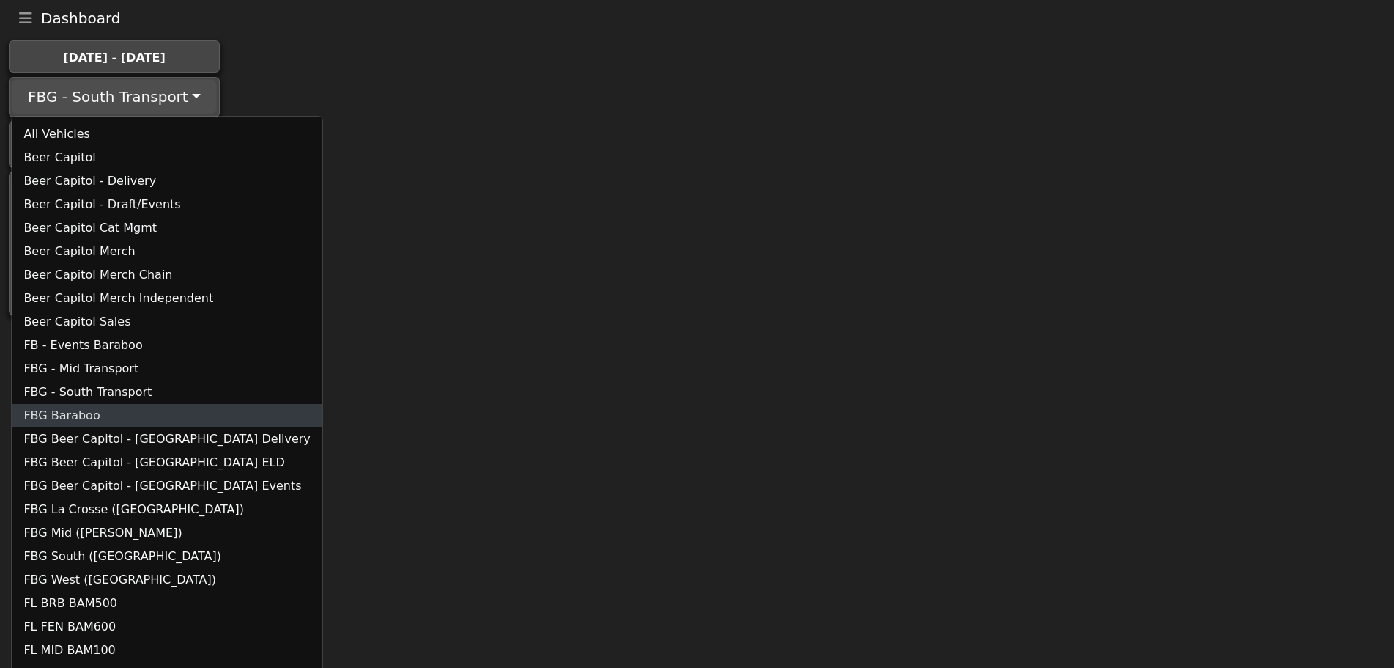
click at [75, 413] on link "FBG Baraboo" at bounding box center [167, 415] width 310 height 23
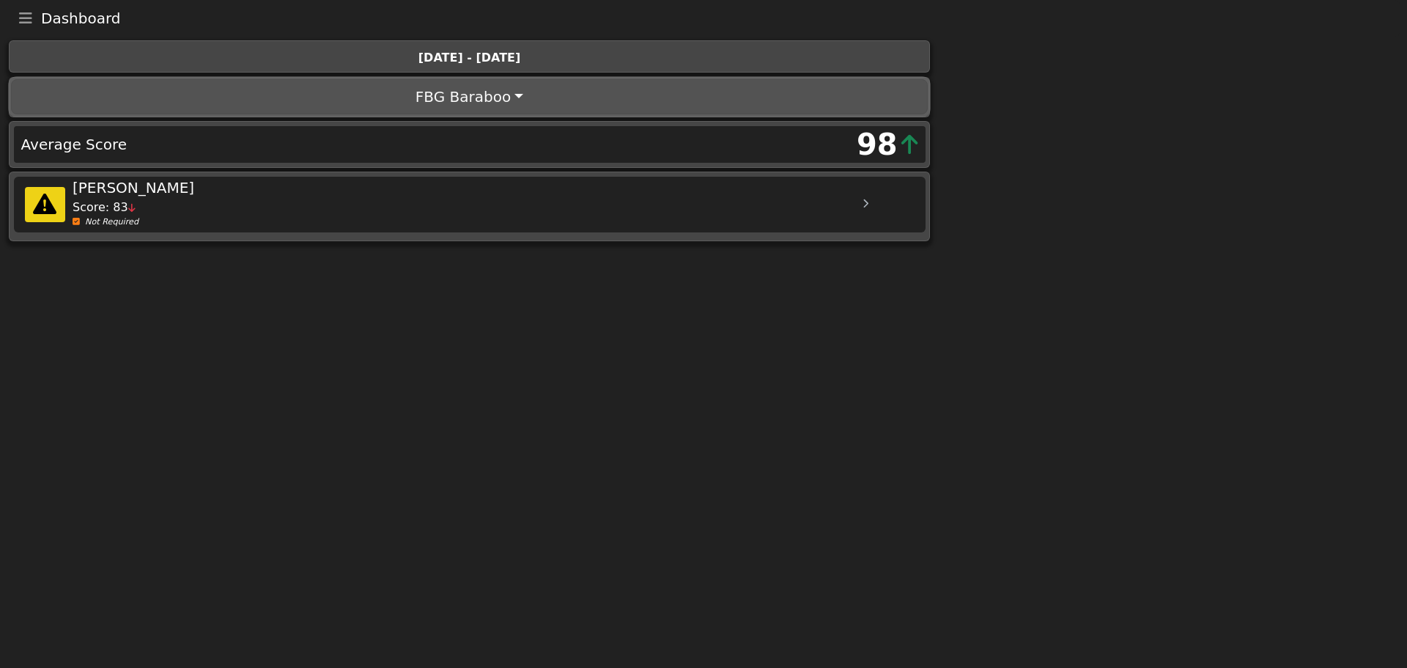
click at [496, 84] on button "FBG Baraboo" at bounding box center [469, 96] width 916 height 35
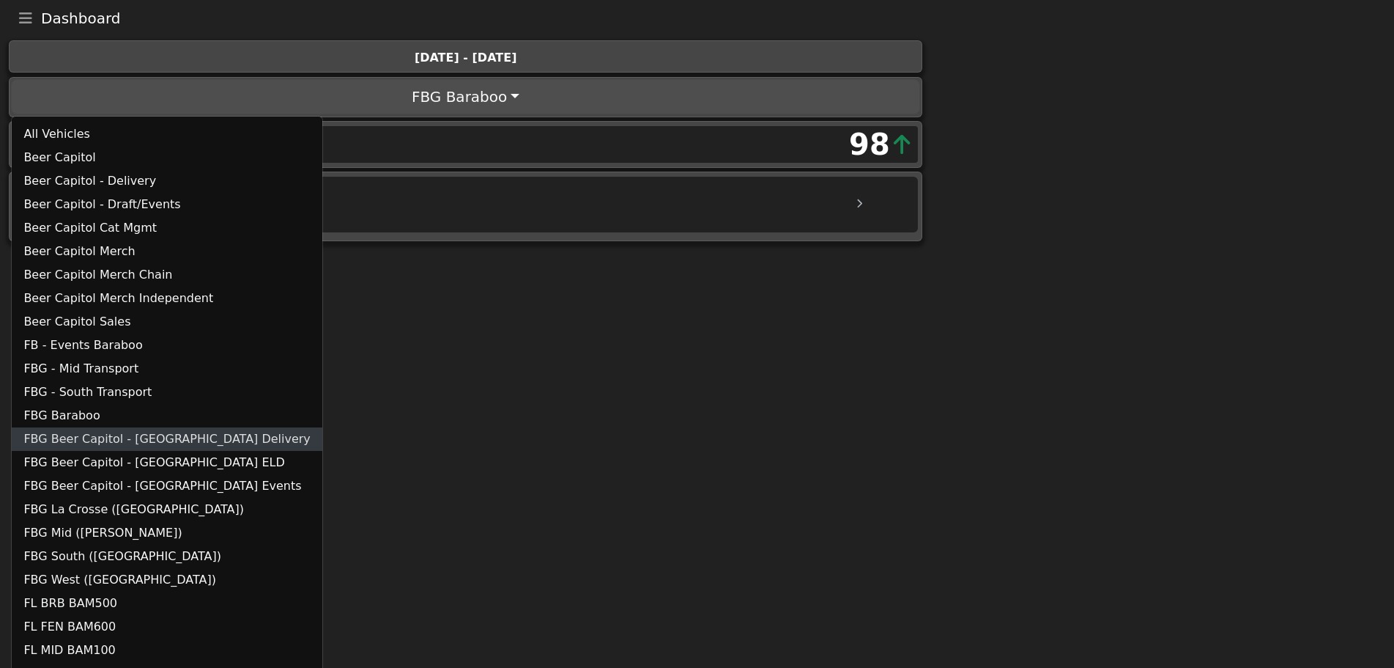
click at [133, 432] on link "FBG Beer Capitol - [GEOGRAPHIC_DATA] Delivery" at bounding box center [167, 438] width 310 height 23
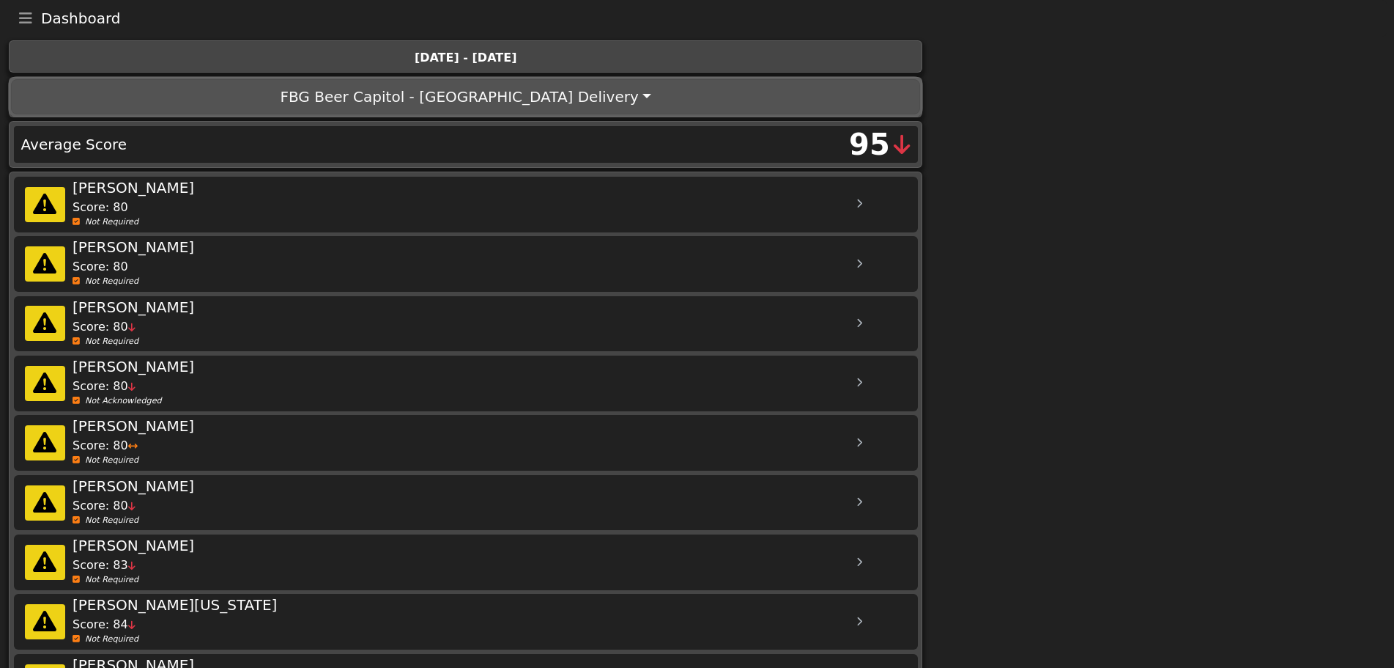
click at [541, 107] on button "FBG Beer Capitol - [GEOGRAPHIC_DATA] Delivery" at bounding box center [465, 96] width 909 height 35
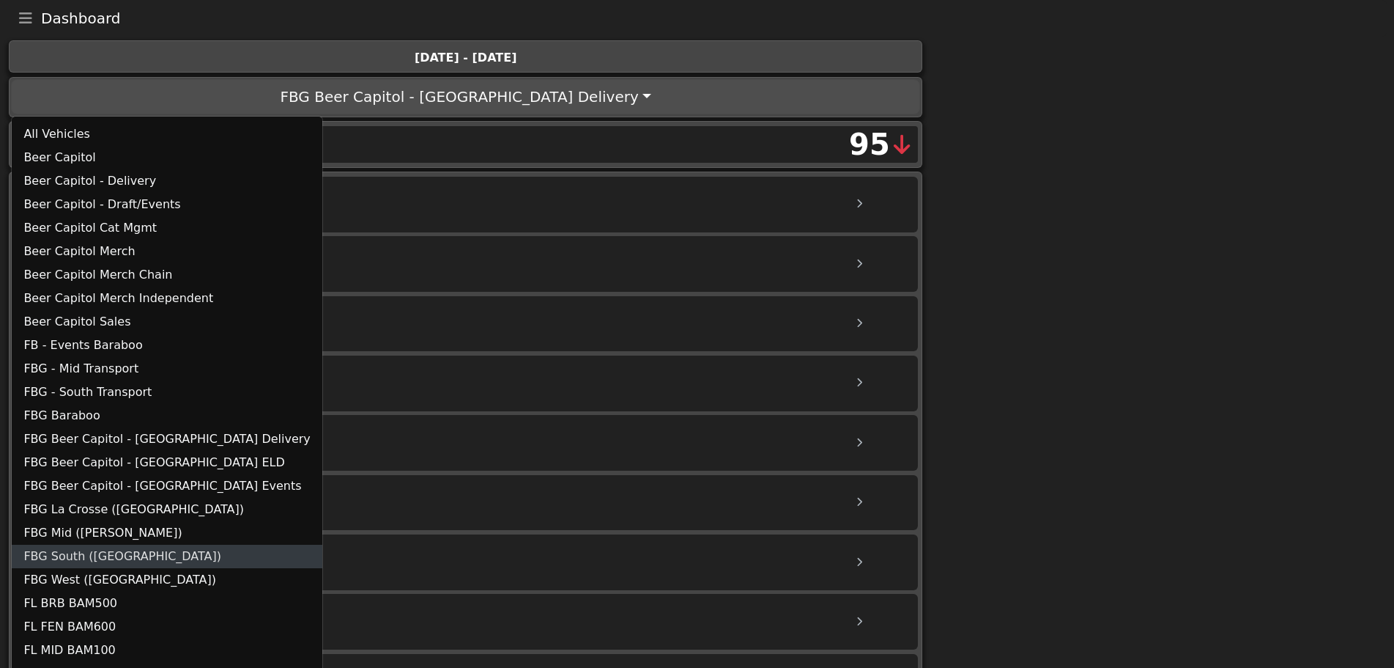
click at [108, 563] on link "FBG South ([GEOGRAPHIC_DATA])" at bounding box center [167, 555] width 310 height 23
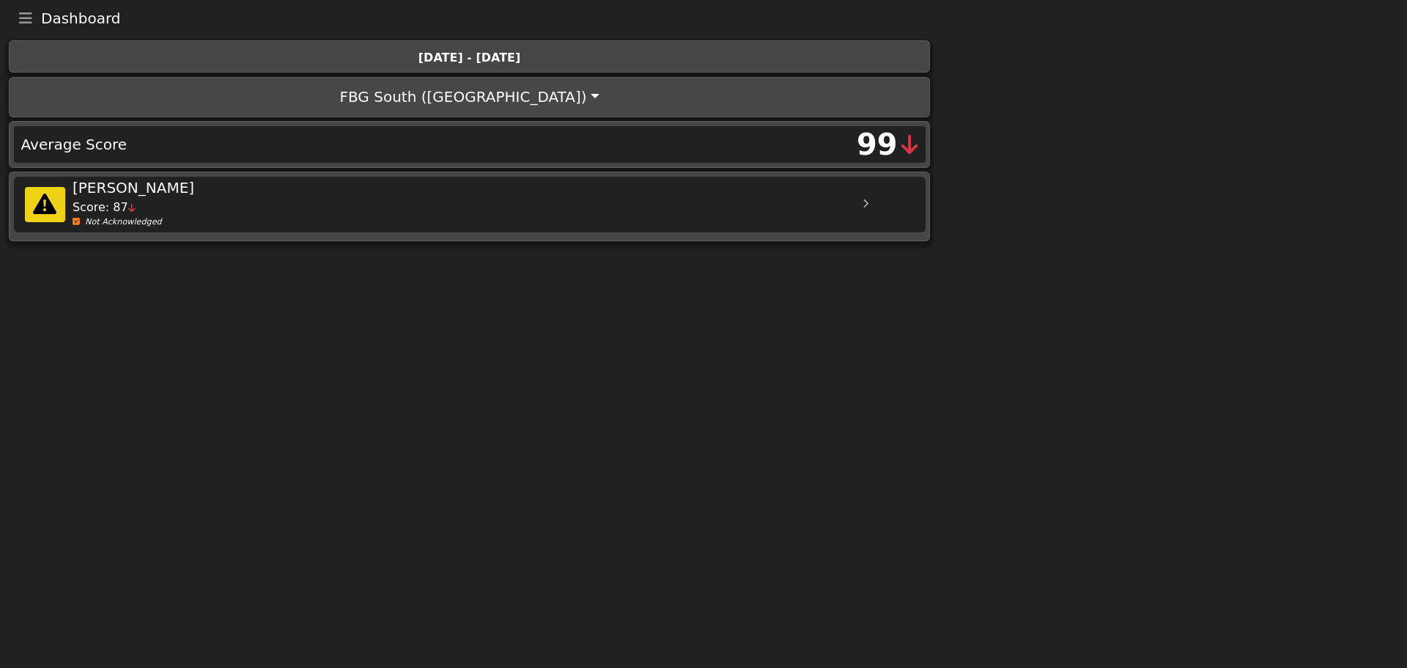
click at [23, 20] on icon "Toggle navigation" at bounding box center [25, 18] width 13 height 15
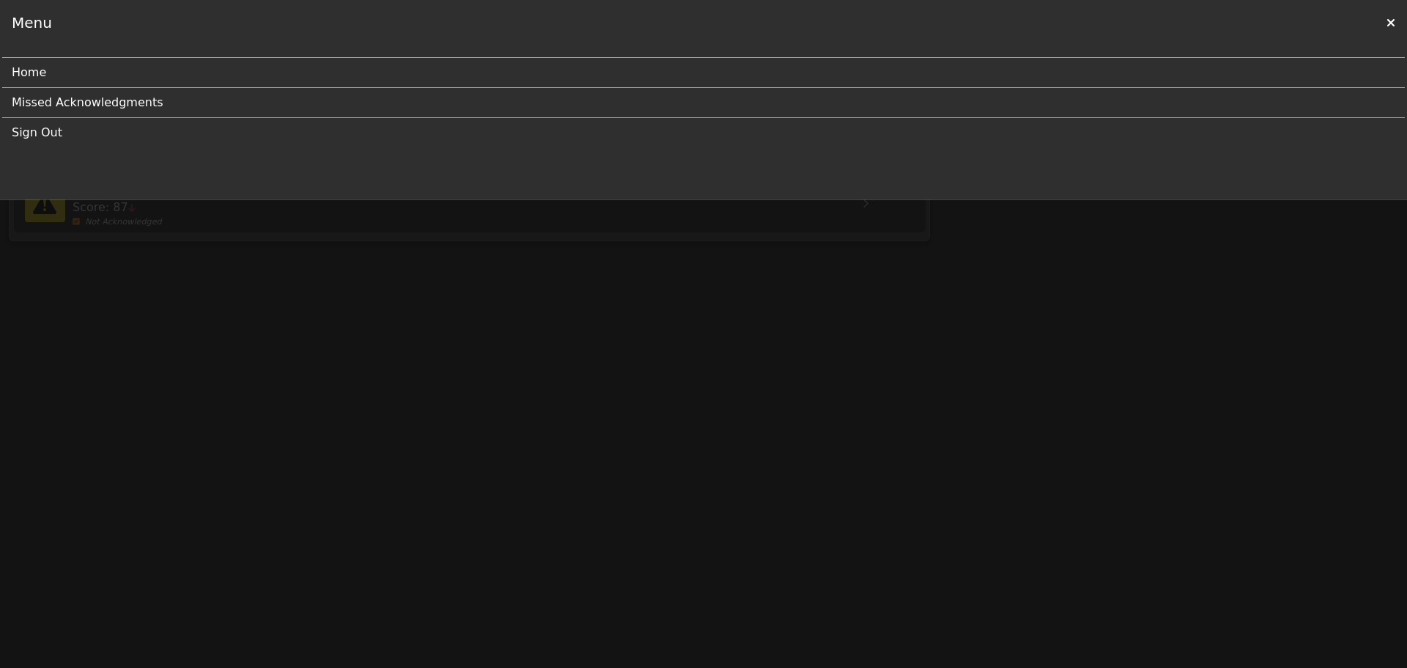
click at [28, 75] on link "Home" at bounding box center [698, 72] width 1372 height 29
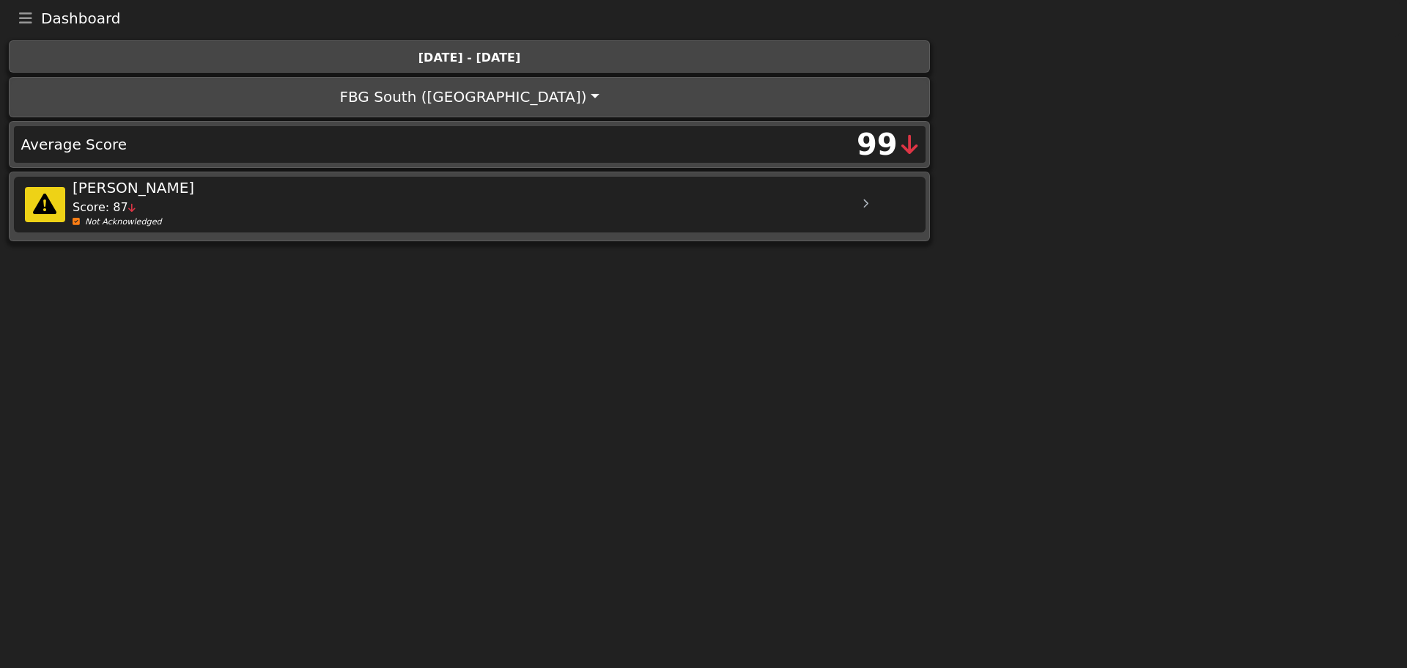
click at [31, 23] on icon "Toggle navigation" at bounding box center [25, 18] width 13 height 15
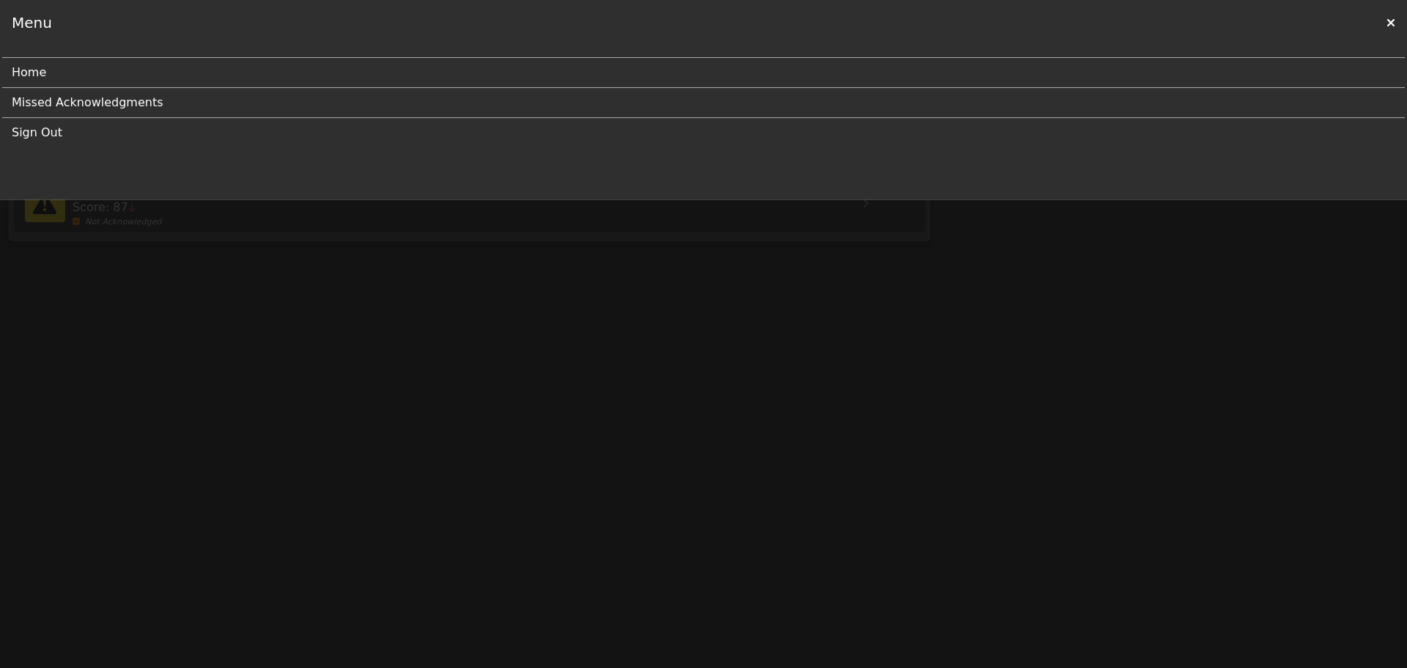
click at [46, 137] on link "Sign Out" at bounding box center [698, 132] width 1372 height 29
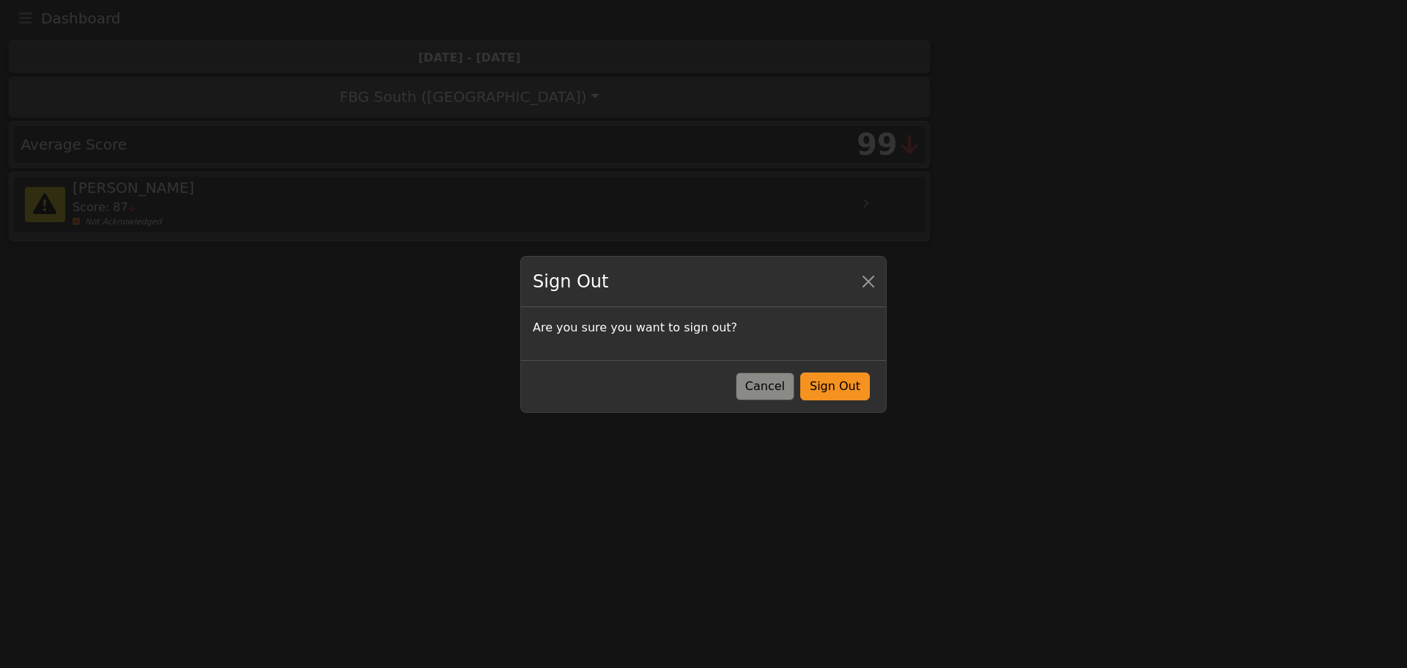
click at [878, 376] on div "Cancel Sign Out" at bounding box center [703, 386] width 365 height 52
click at [859, 379] on button "Sign Out" at bounding box center [835, 386] width 70 height 28
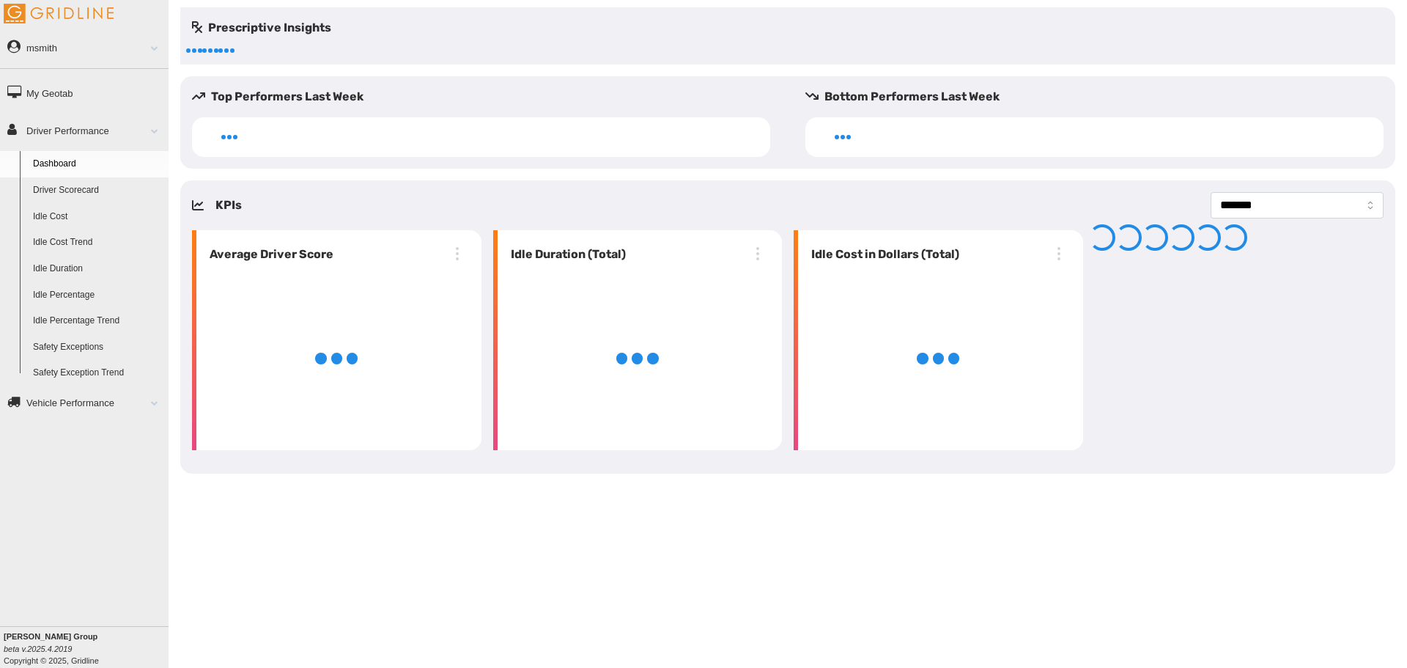
select select "**********"
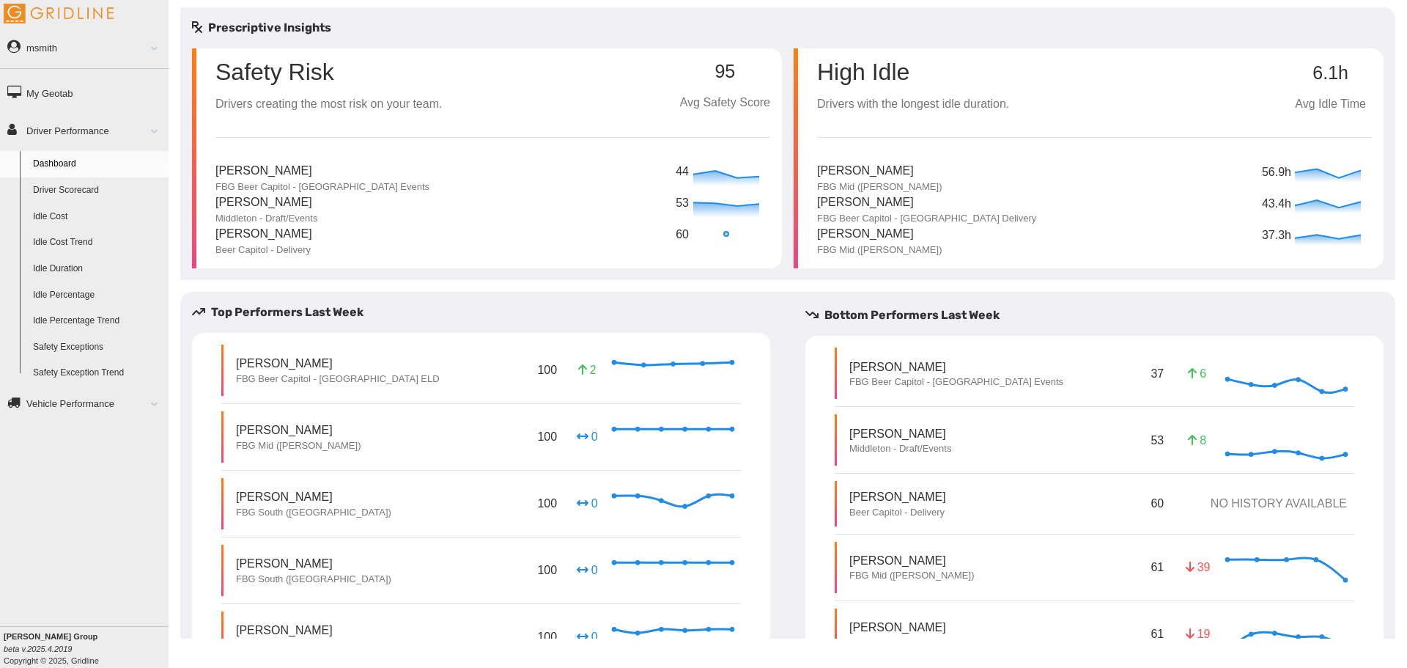
click at [78, 347] on link "Safety Exceptions" at bounding box center [97, 347] width 142 height 26
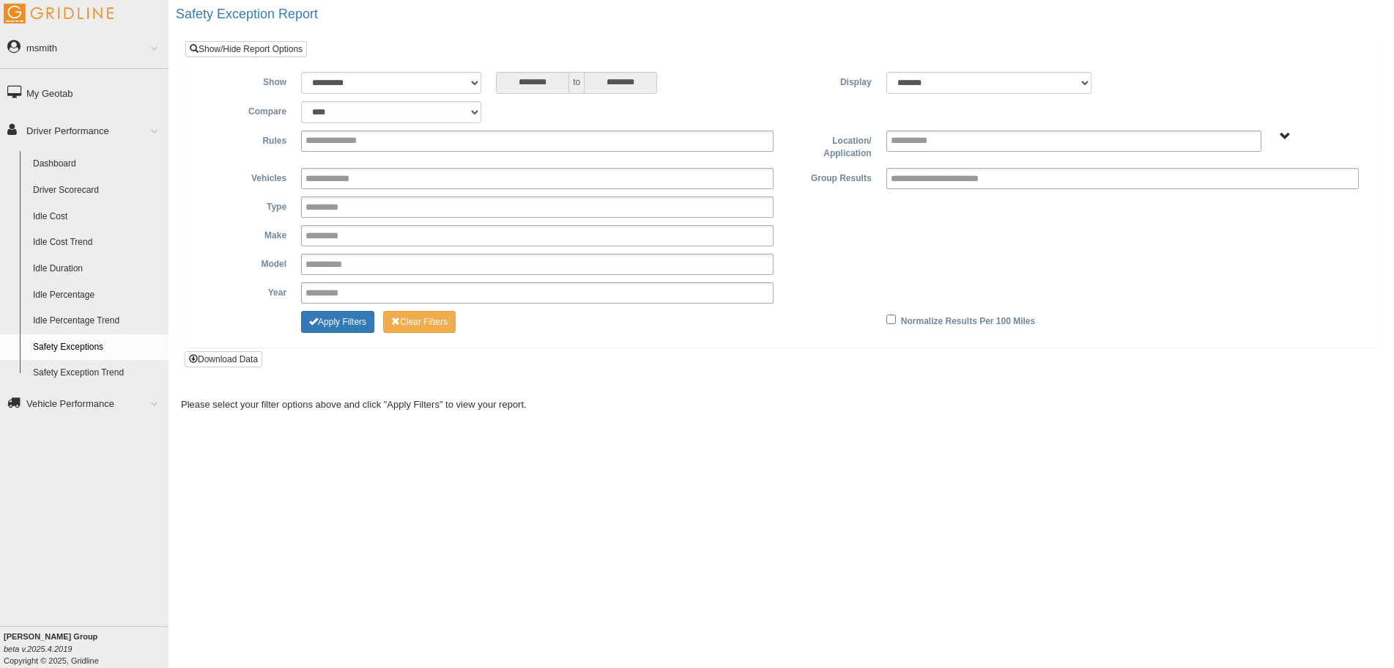
click at [935, 190] on div "**********" at bounding box center [781, 239] width 1170 height 143
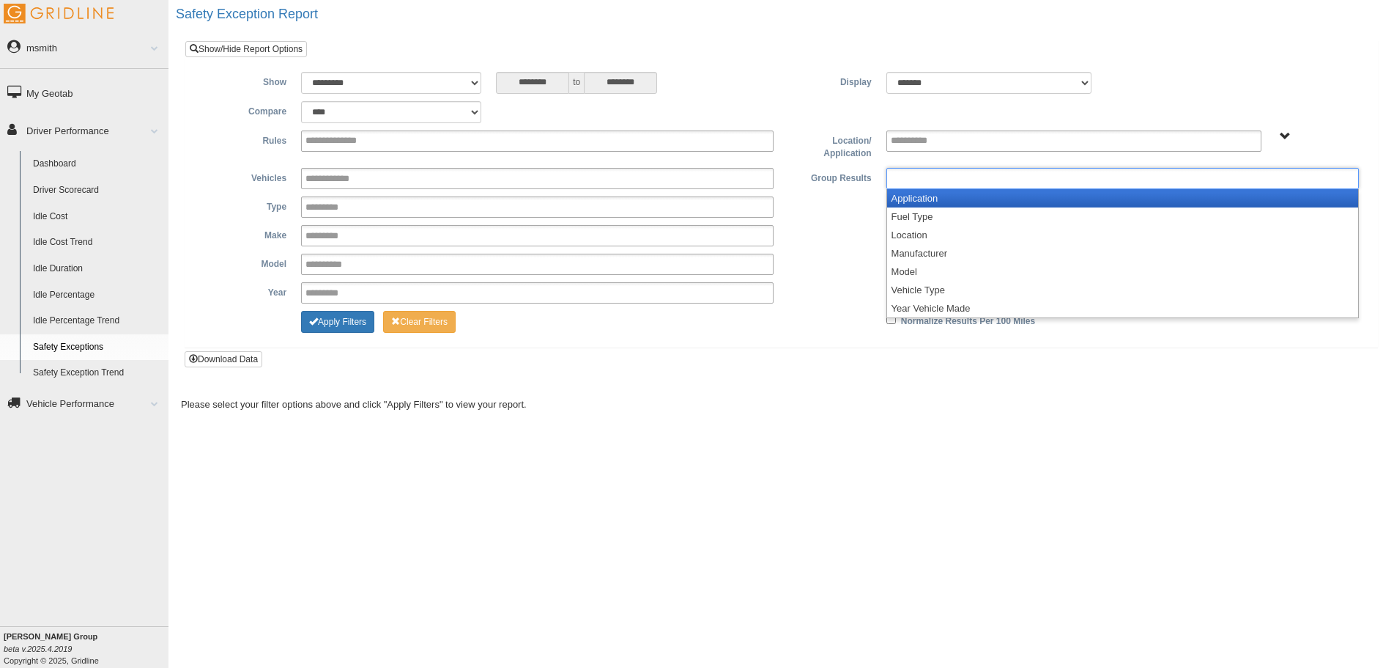
click at [950, 179] on input "text" at bounding box center [955, 178] width 128 height 18
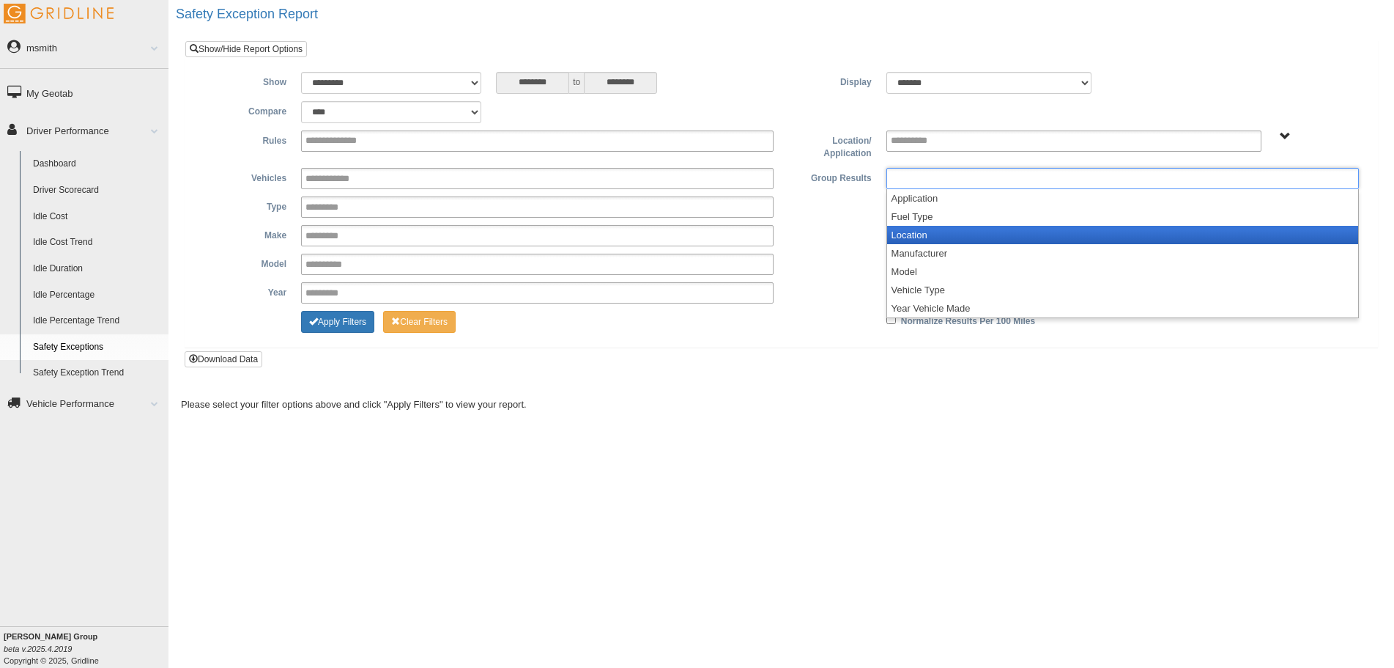
click at [949, 233] on li "Location" at bounding box center [1122, 235] width 471 height 18
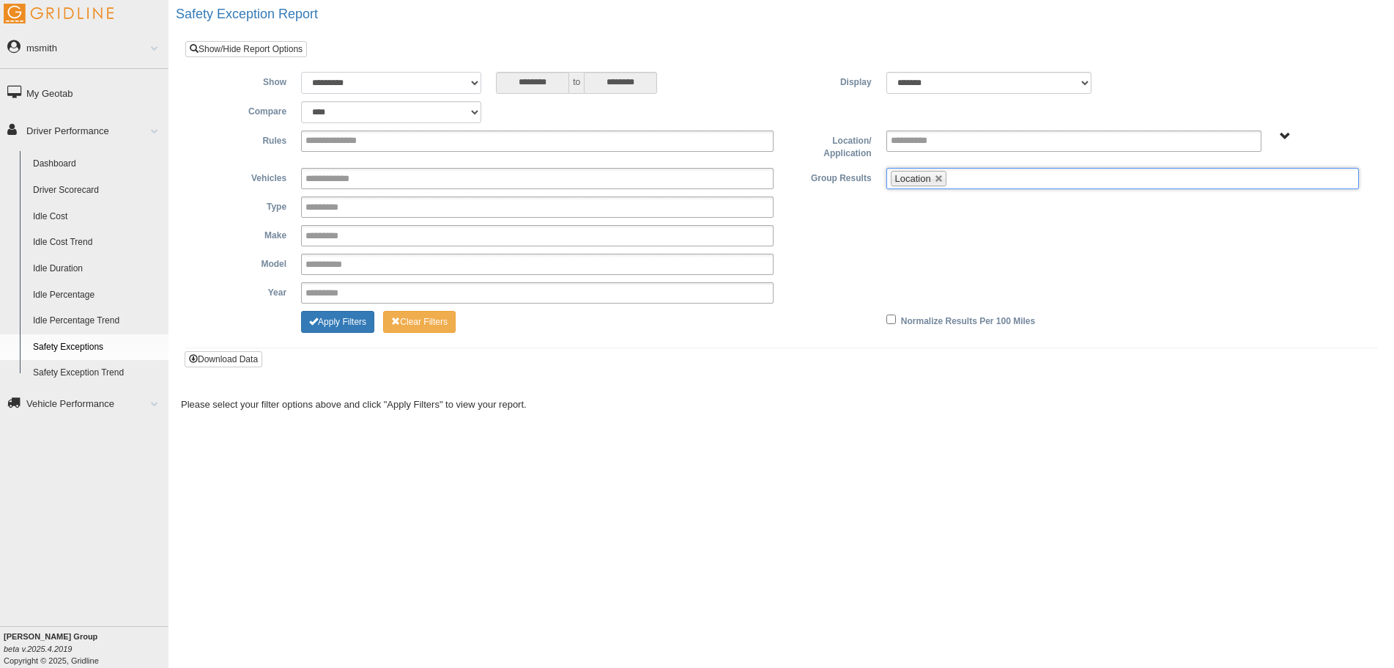
click at [380, 89] on select "**********" at bounding box center [391, 83] width 180 height 22
select select "**********"
click at [301, 72] on select "**********" at bounding box center [391, 83] width 180 height 22
type input "********"
type input "*********"
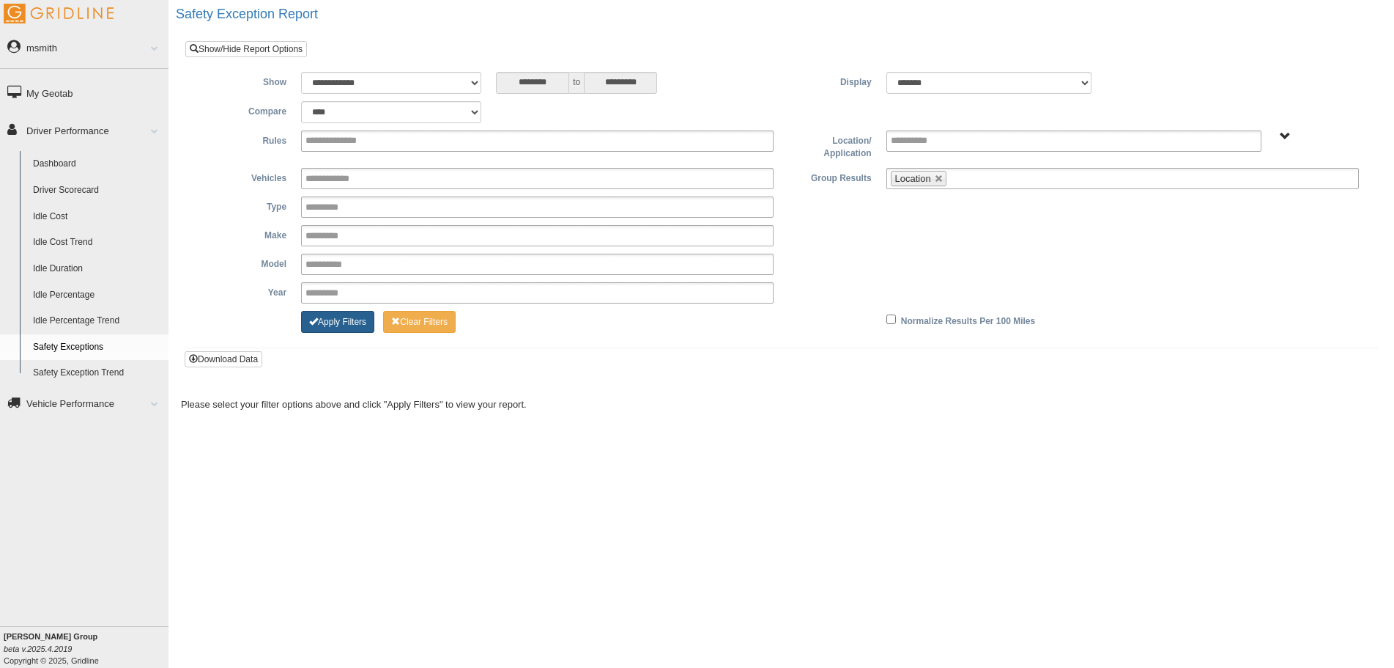
click at [336, 326] on button "Apply Filters" at bounding box center [337, 322] width 73 height 22
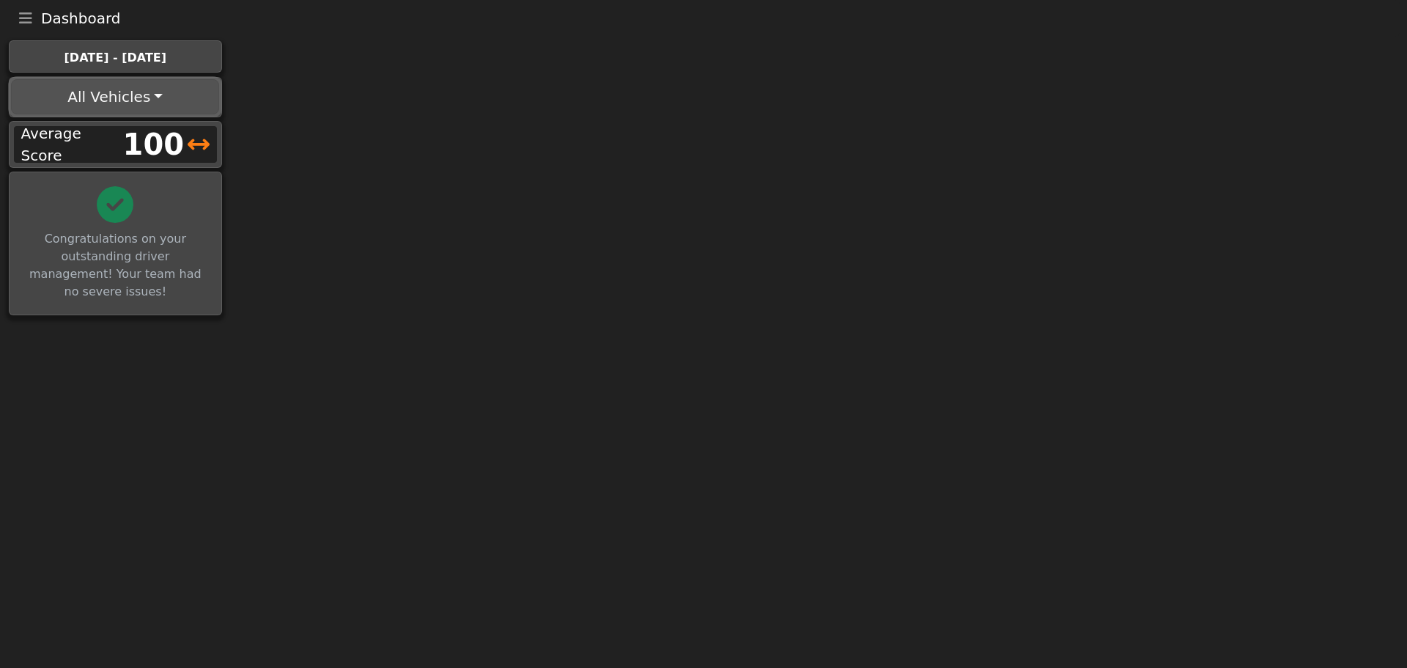
click at [160, 92] on button "All Vehicles" at bounding box center [115, 96] width 208 height 35
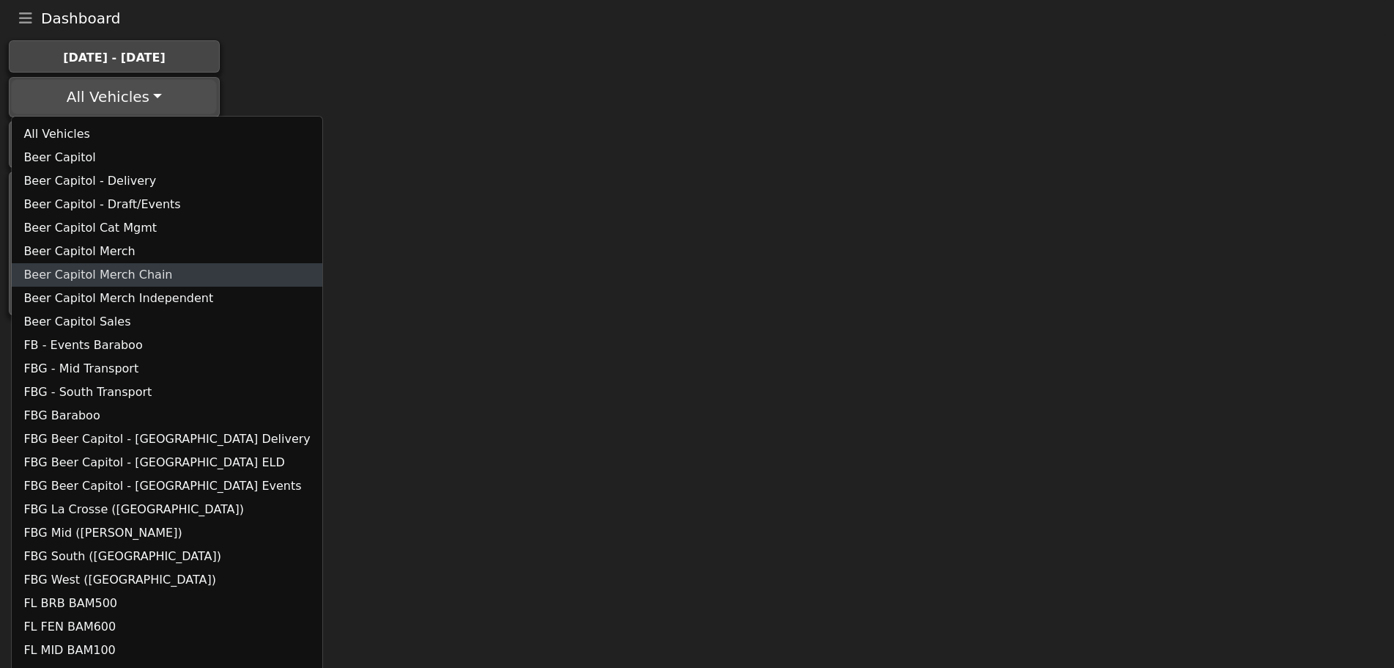
click at [124, 270] on link "Beer Capitol Merch Chain" at bounding box center [167, 274] width 310 height 23
